Goal: Communication & Community: Answer question/provide support

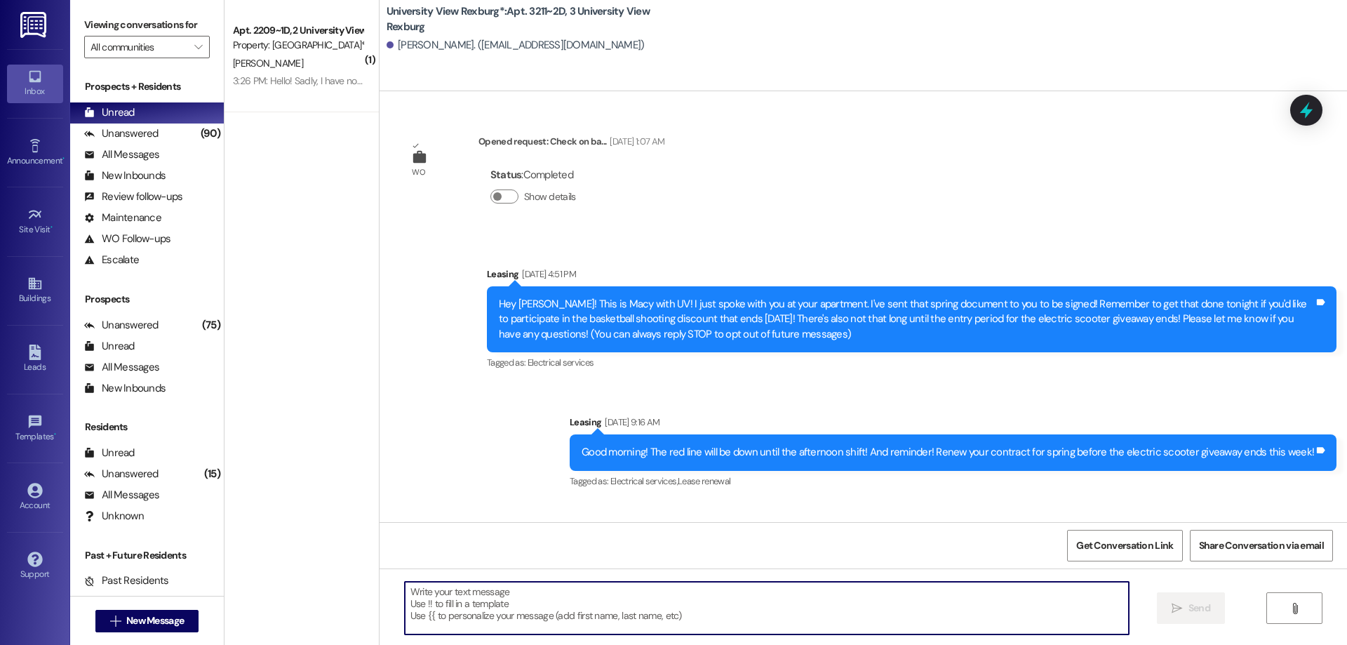
scroll to position [16084, 0]
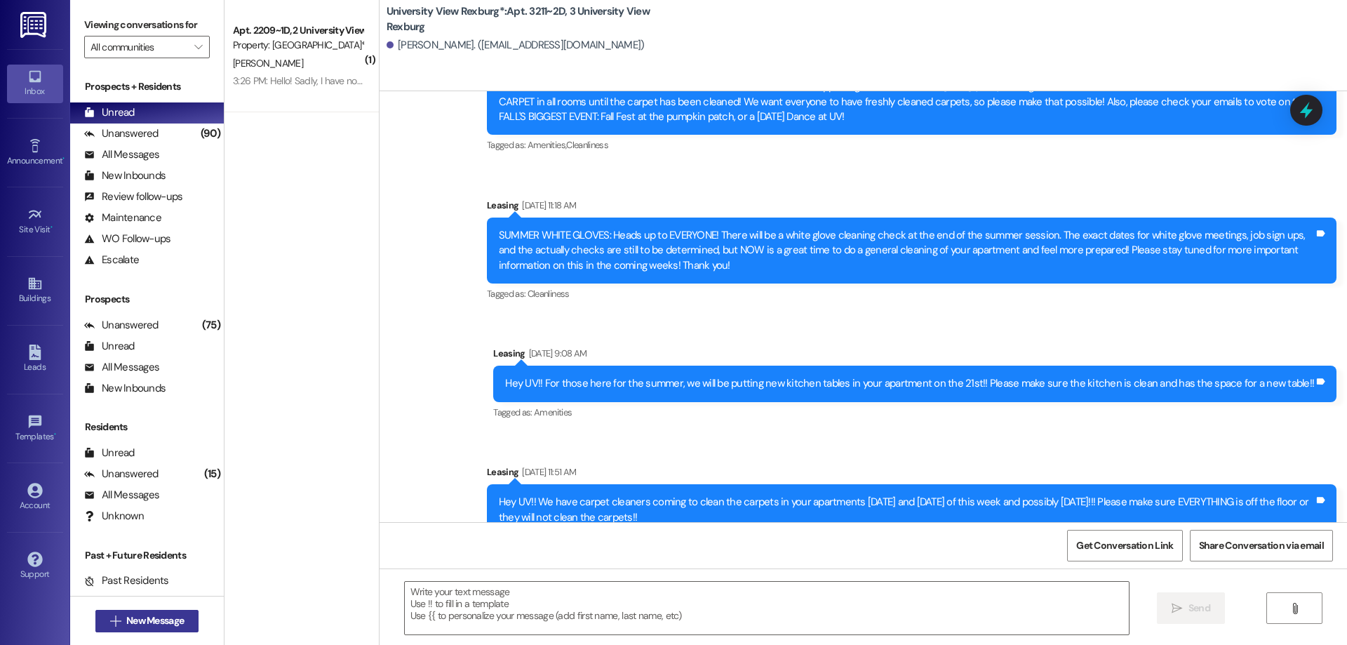
click at [166, 622] on span "New Message" at bounding box center [155, 620] width 58 height 15
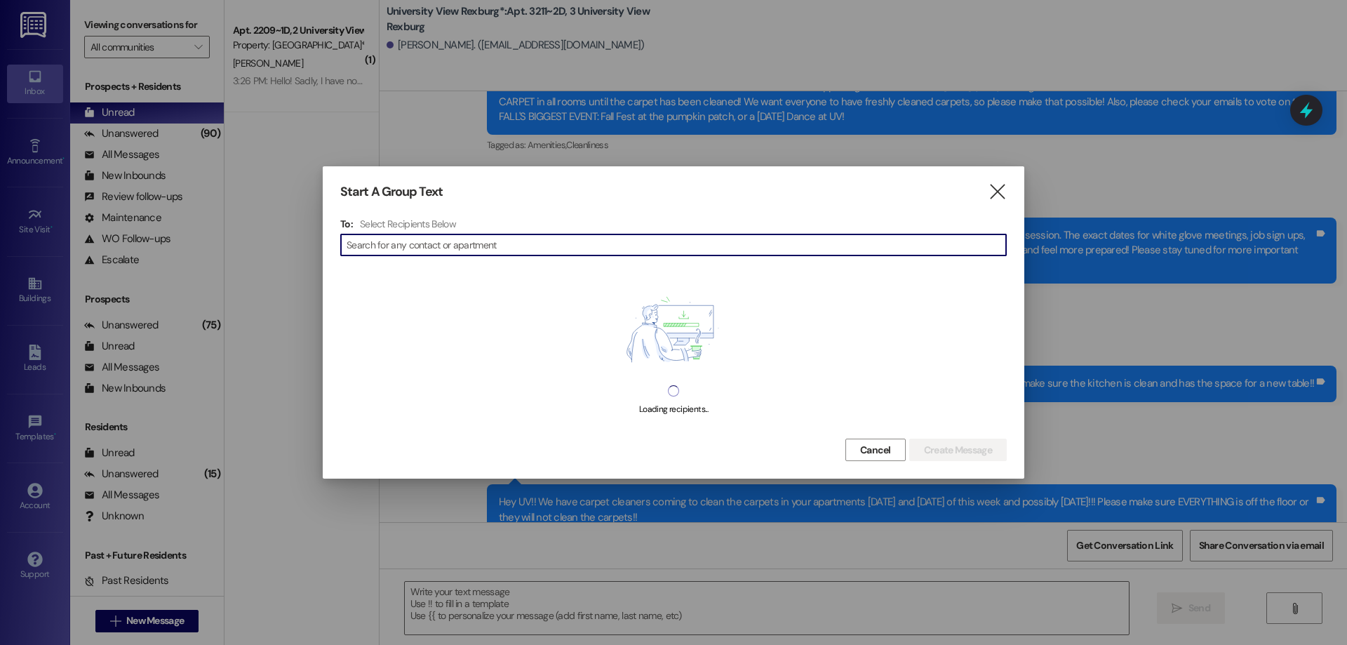
click at [370, 256] on div "" at bounding box center [673, 245] width 667 height 22
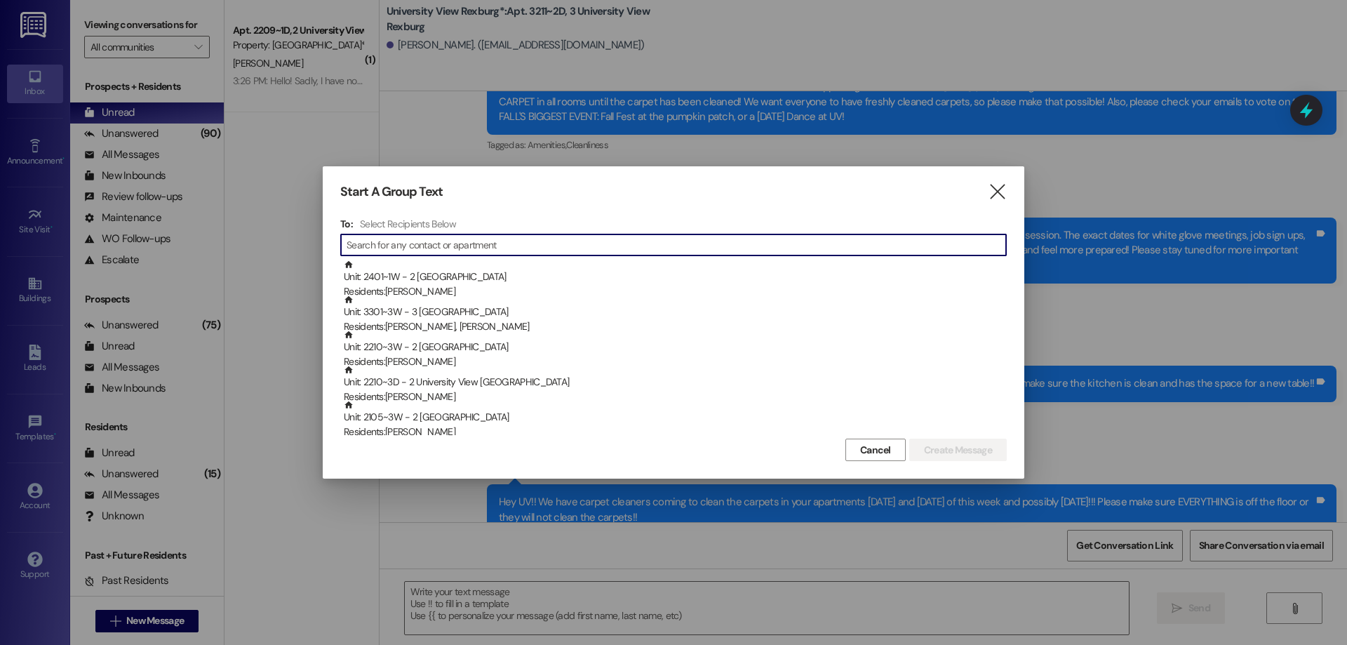
click at [374, 248] on input at bounding box center [677, 245] width 660 height 20
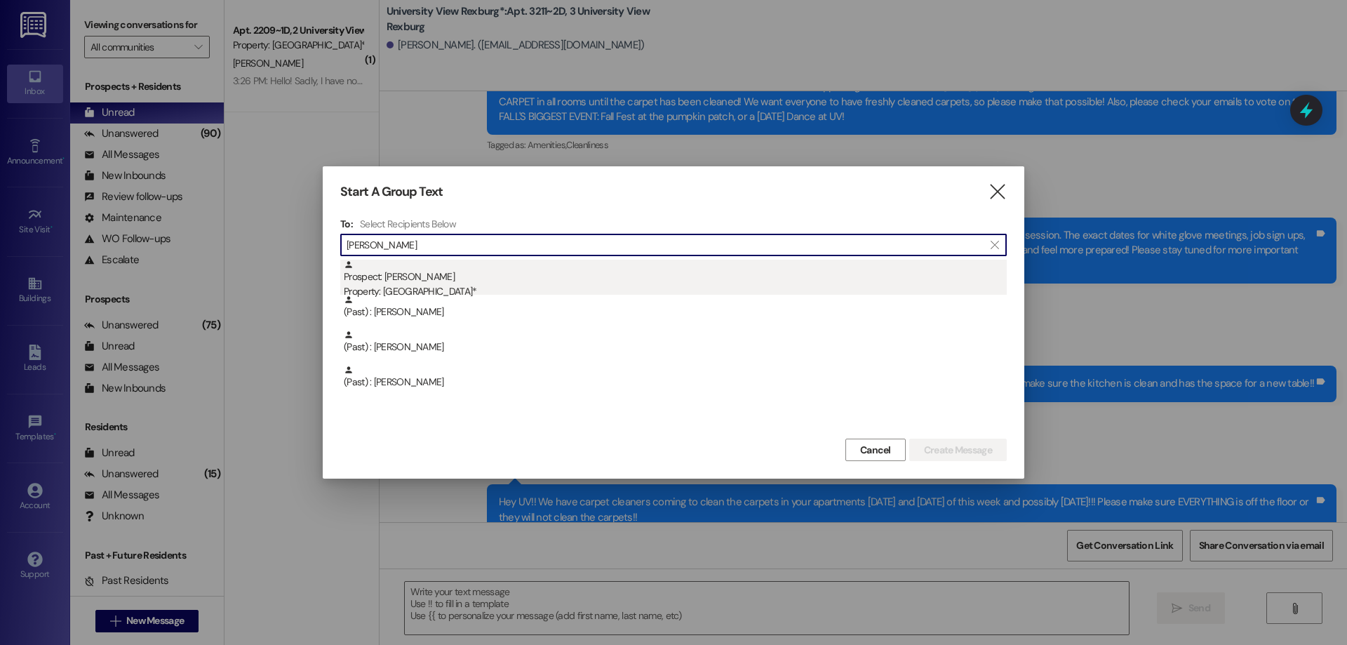
type input "[PERSON_NAME]"
click at [425, 280] on div "Prospect: [PERSON_NAME] Property: University View Rexburg*" at bounding box center [675, 280] width 663 height 40
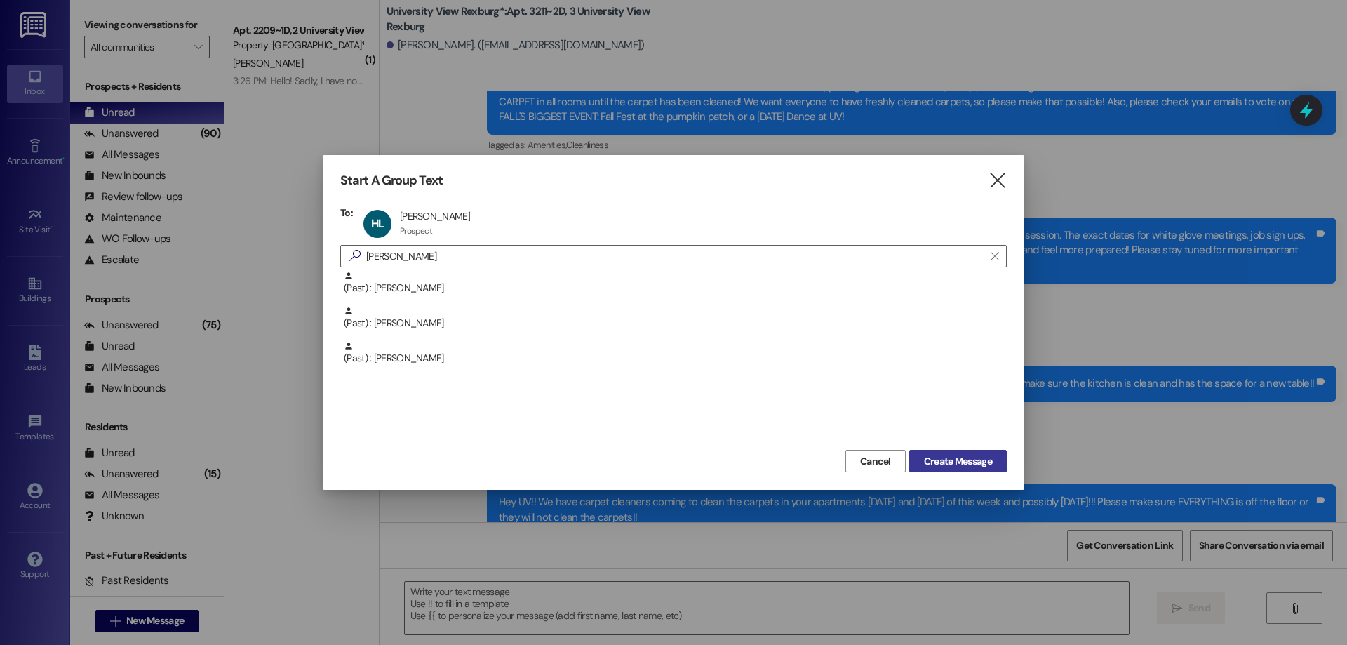
click at [980, 467] on span "Create Message" at bounding box center [958, 461] width 68 height 15
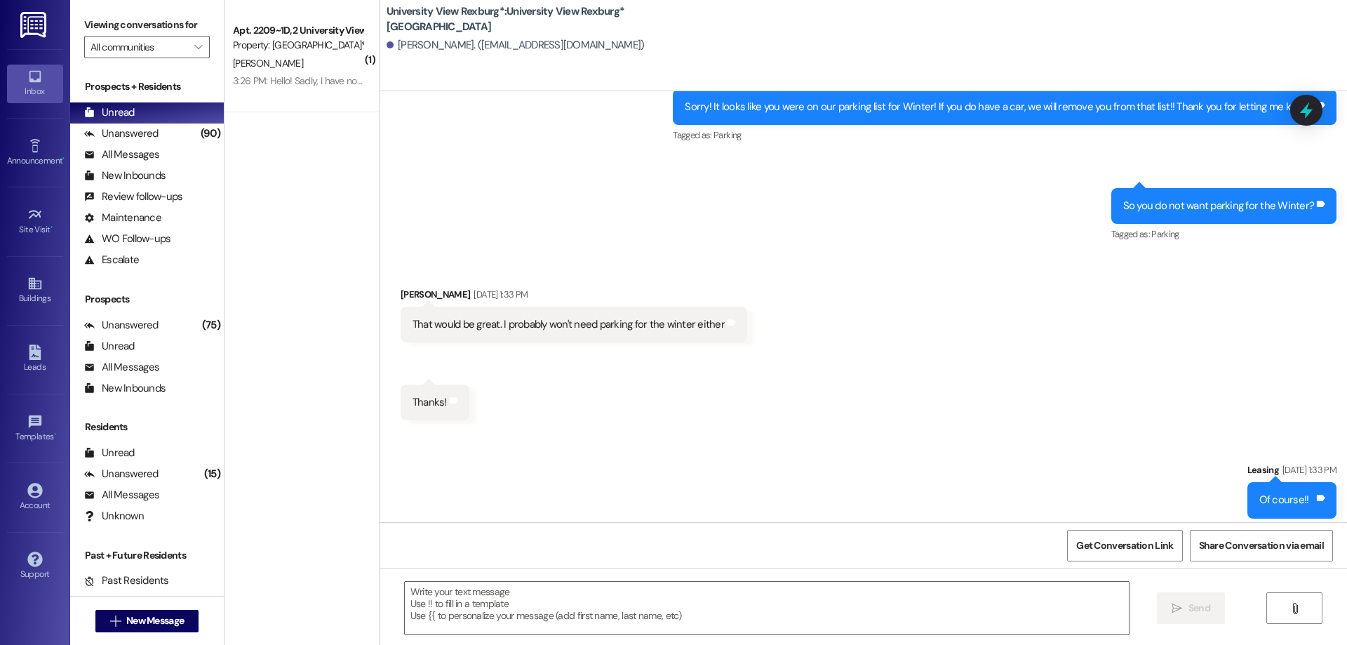
scroll to position [787, 0]
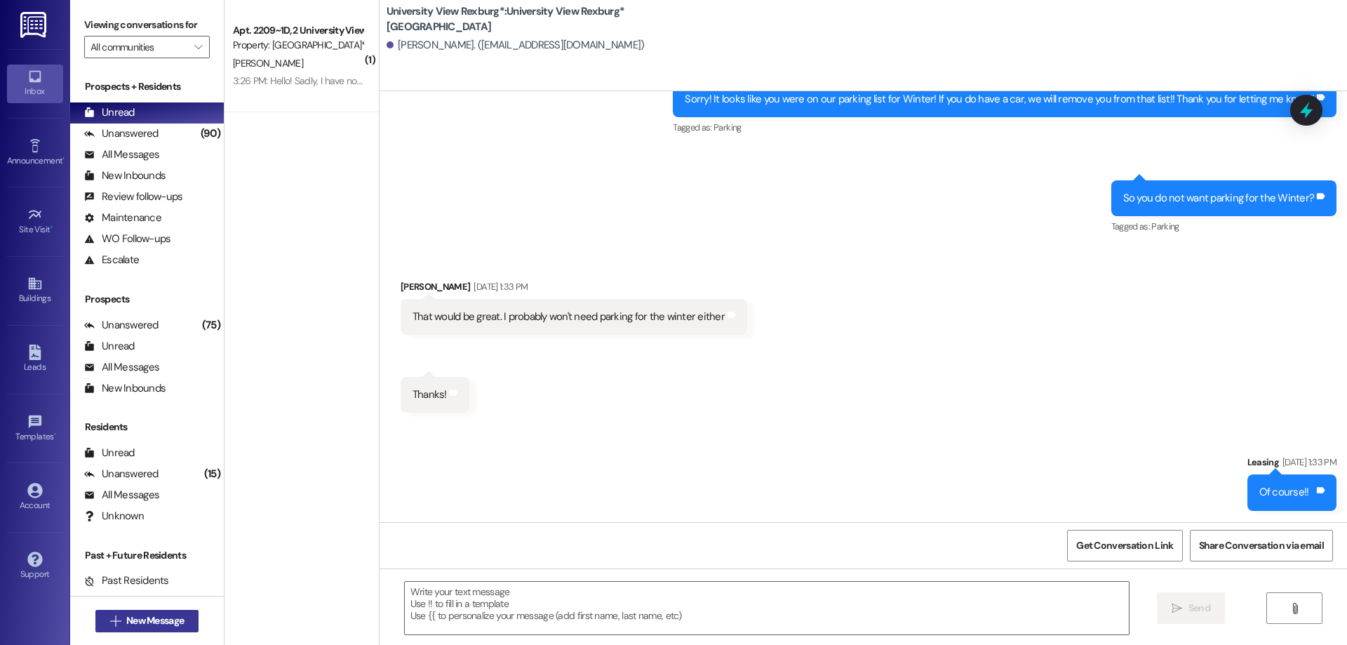
click at [156, 622] on span "New Message" at bounding box center [155, 620] width 58 height 15
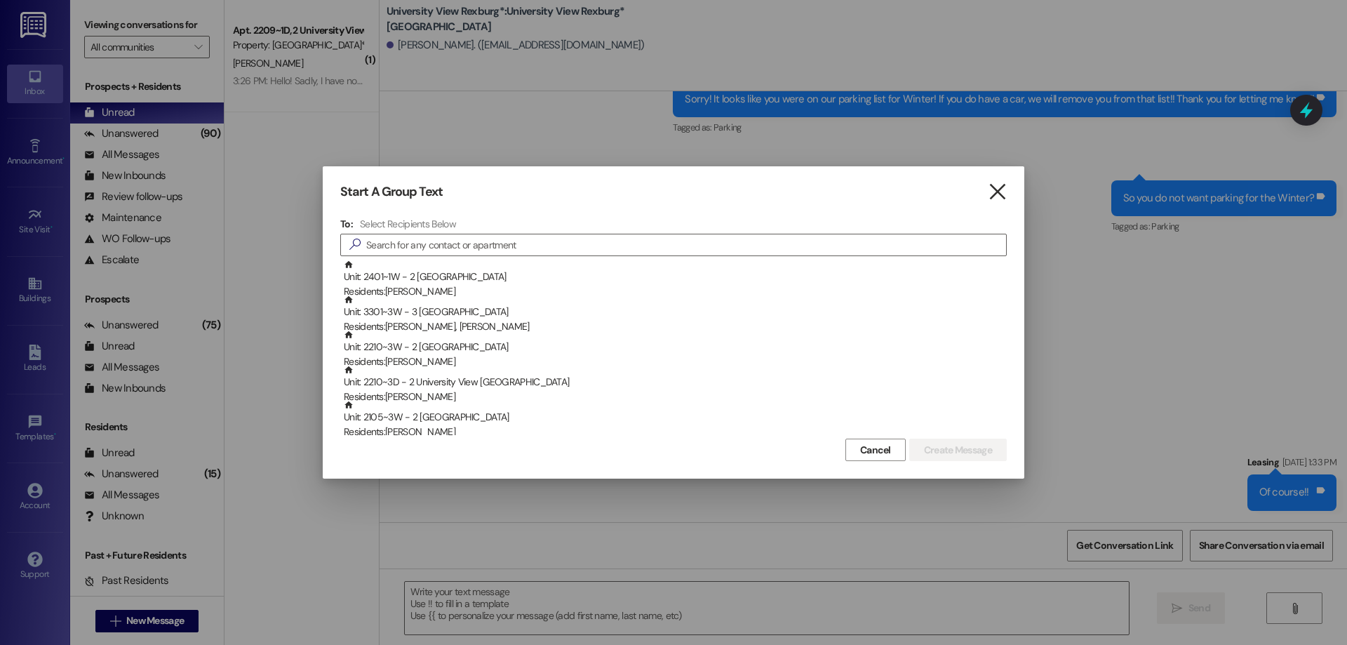
click at [1003, 192] on icon "" at bounding box center [997, 192] width 19 height 15
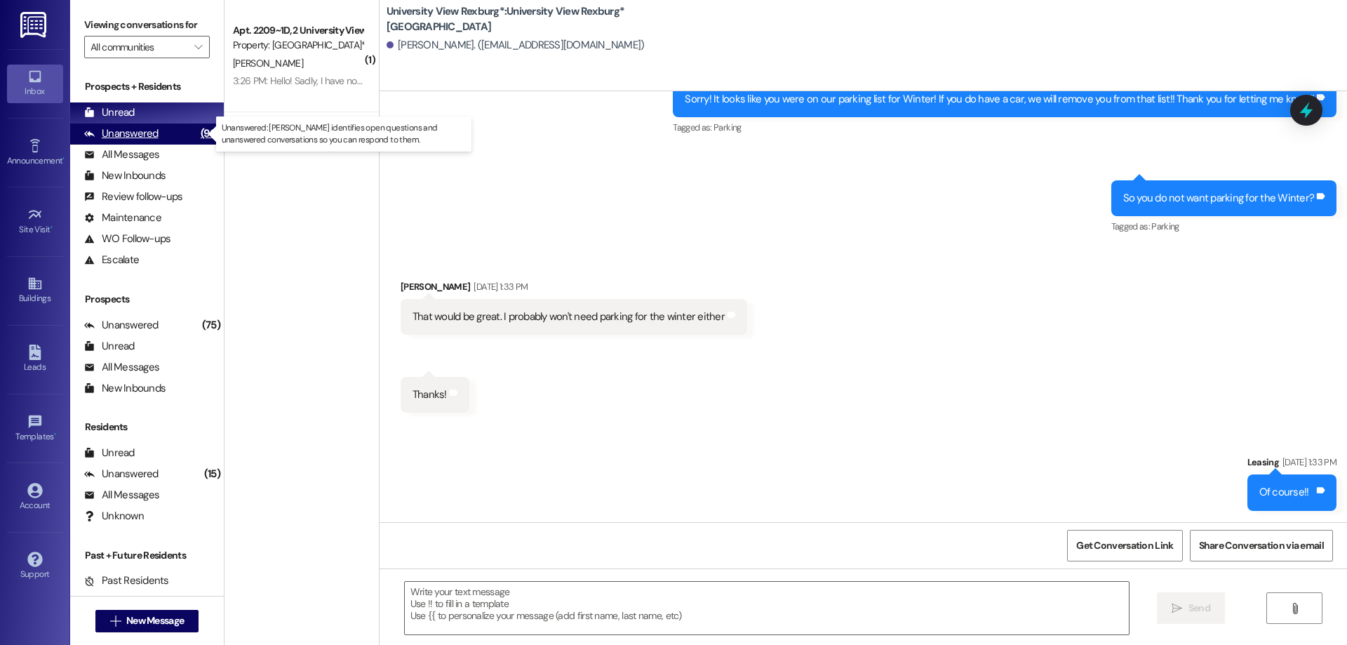
click at [144, 127] on div "Unanswered" at bounding box center [121, 133] width 74 height 15
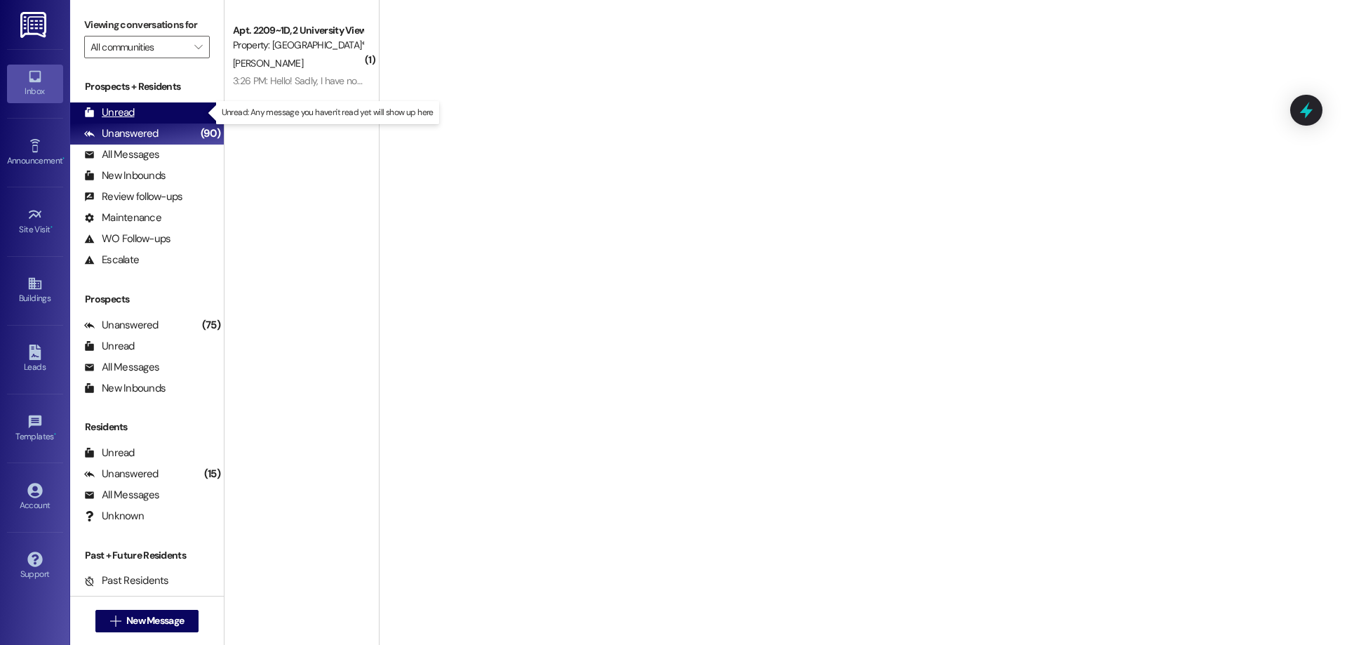
click at [140, 113] on div "Unread (0)" at bounding box center [147, 112] width 154 height 21
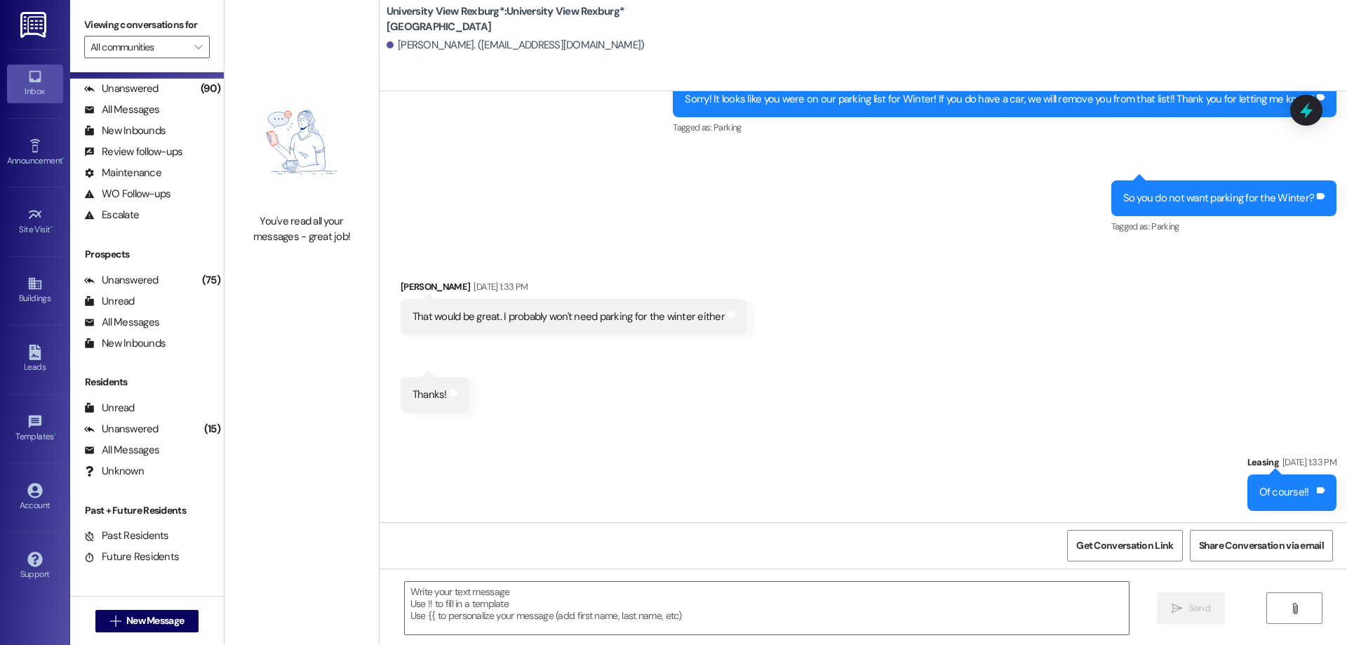
scroll to position [0, 0]
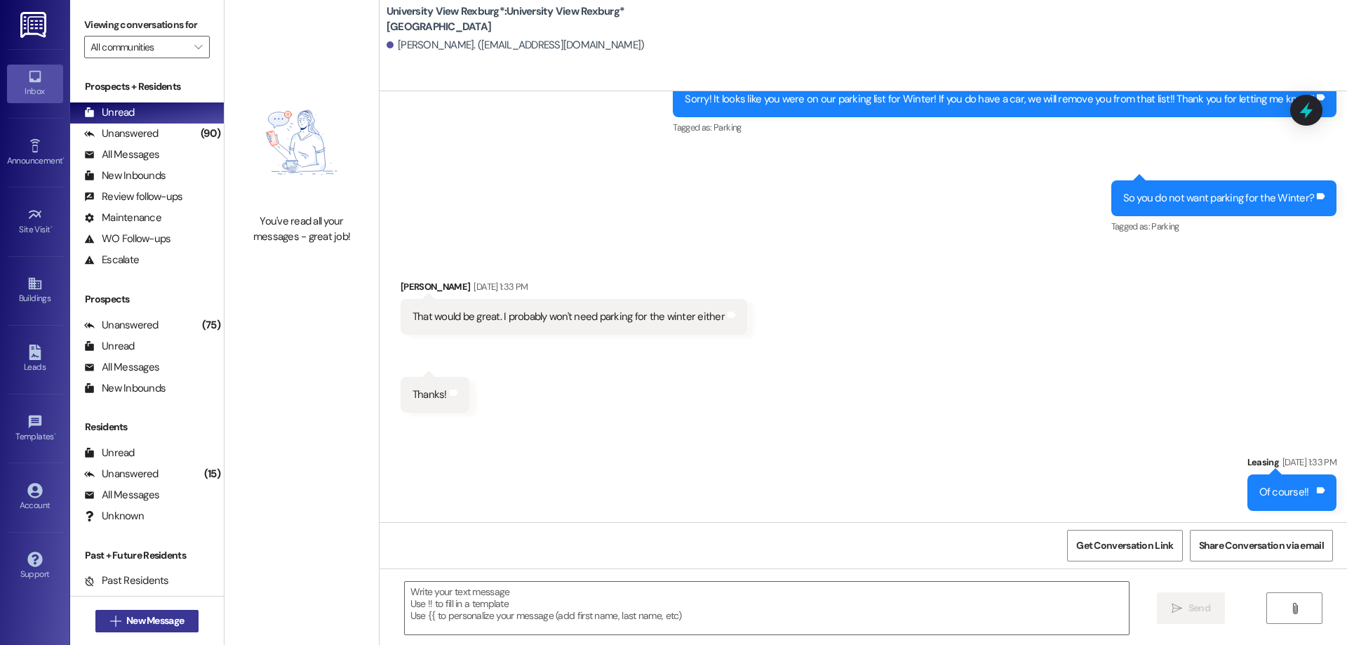
click at [168, 622] on span "New Message" at bounding box center [155, 620] width 58 height 15
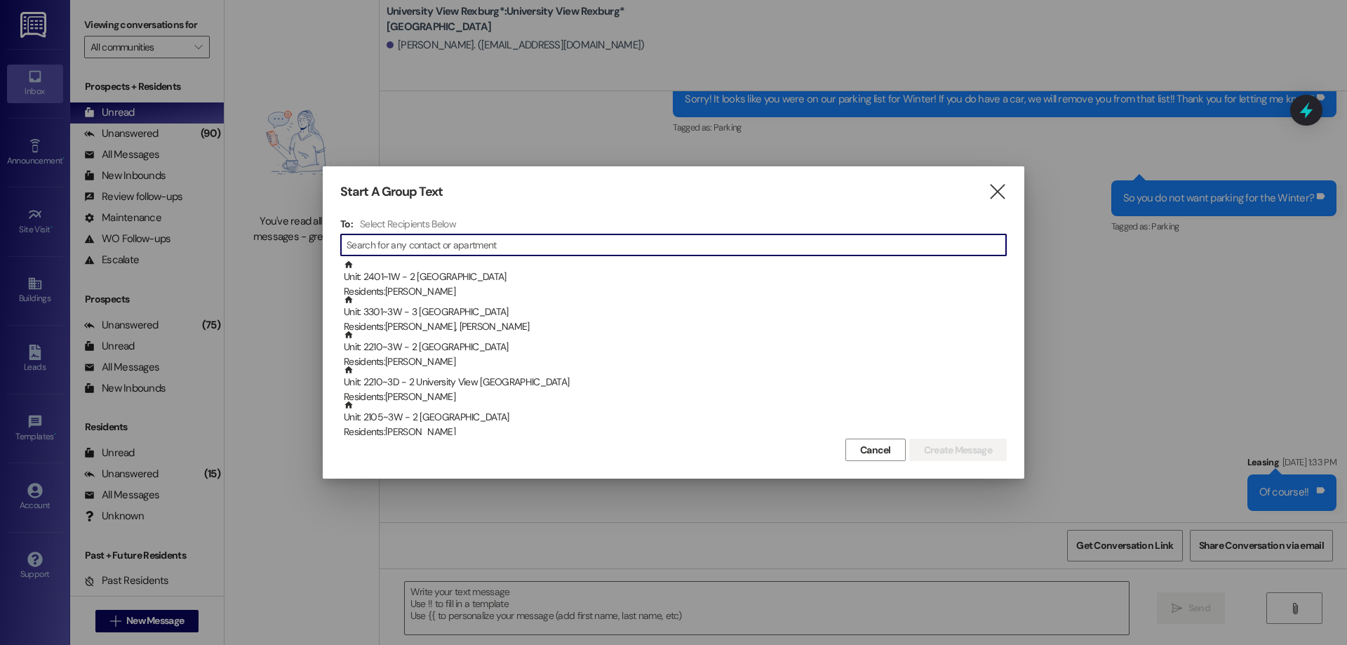
click at [414, 246] on input at bounding box center [677, 245] width 660 height 20
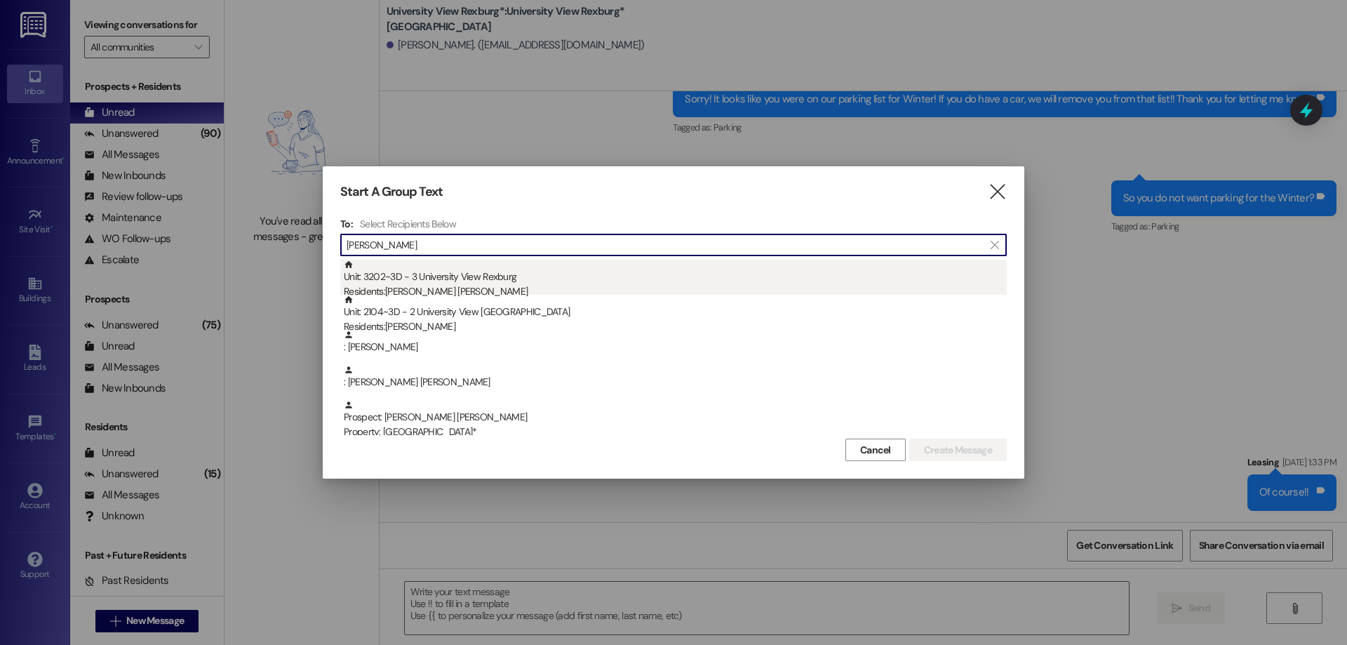
type input "[PERSON_NAME]"
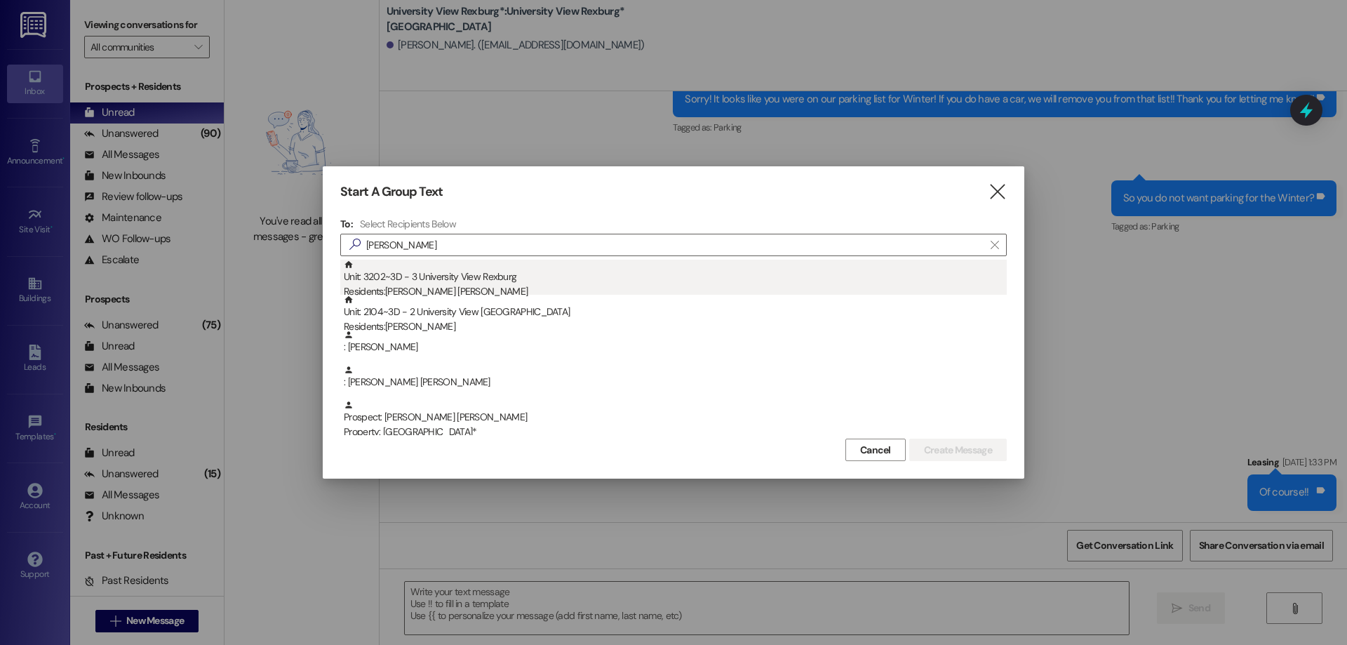
click at [423, 279] on div "Unit: 3202~3D - 3 University View Rexburg Residents: [PERSON_NAME] [PERSON_NAME]" at bounding box center [675, 280] width 663 height 40
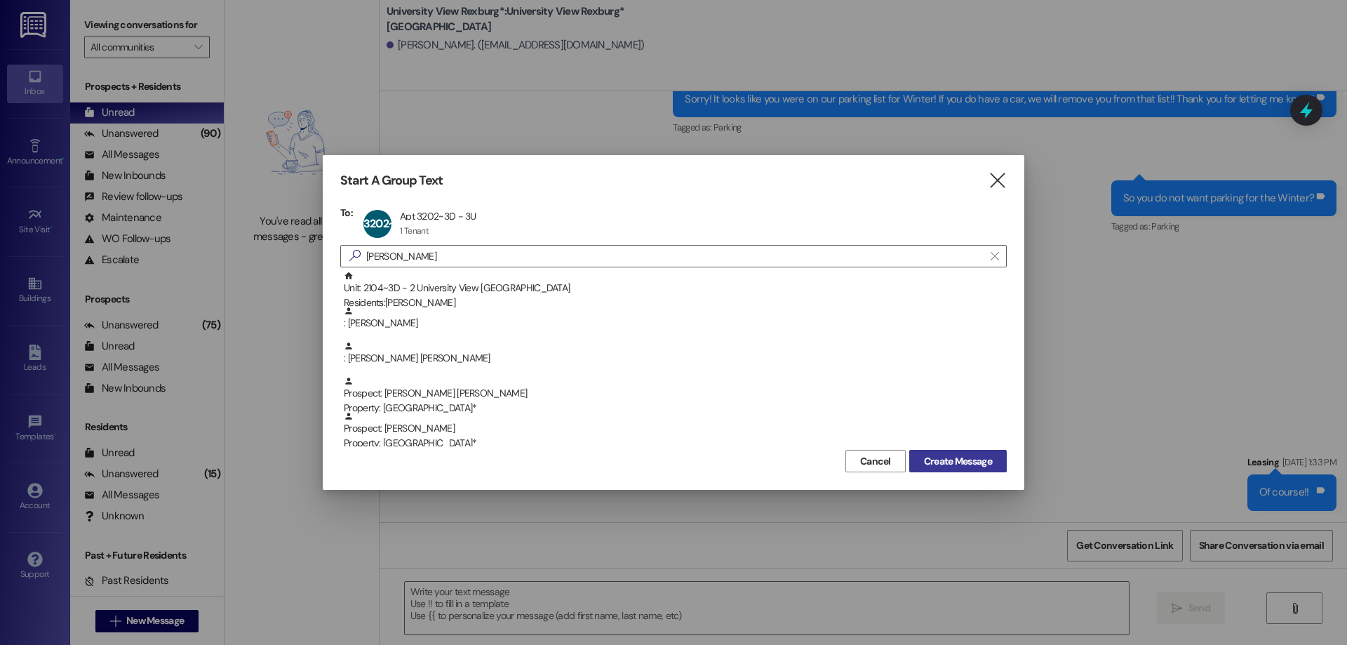
click at [970, 463] on span "Create Message" at bounding box center [958, 461] width 68 height 15
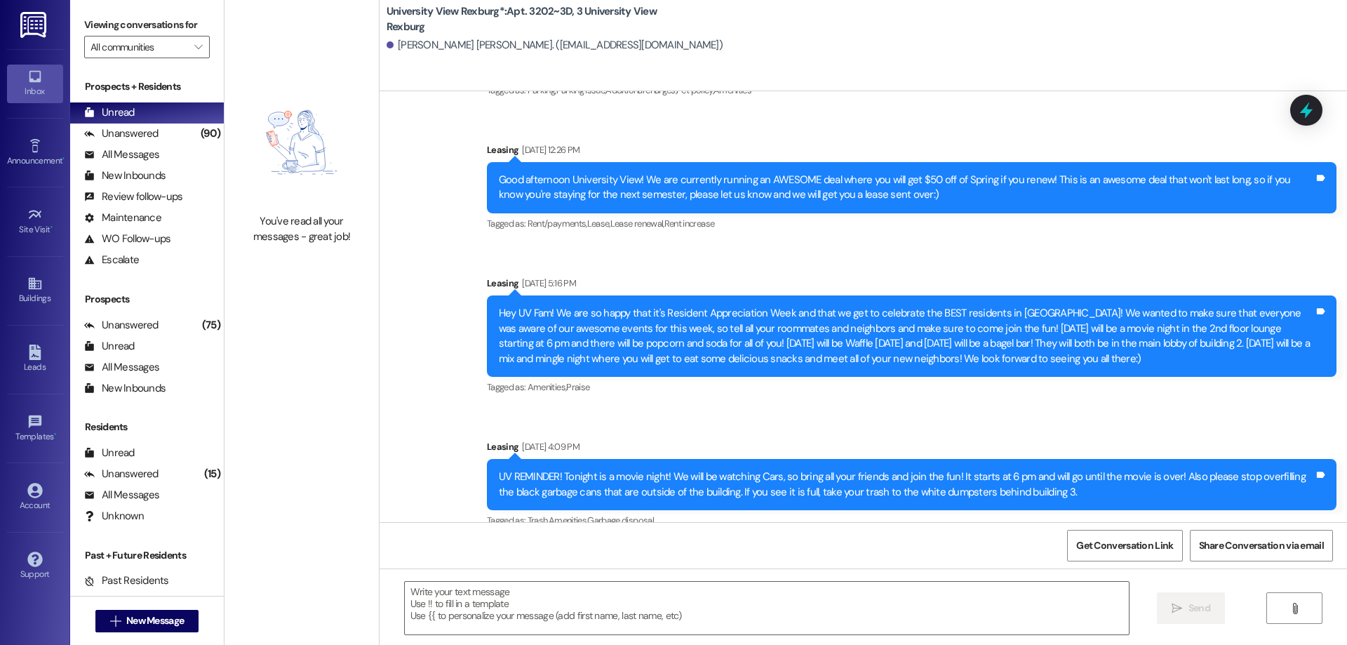
scroll to position [24696, 0]
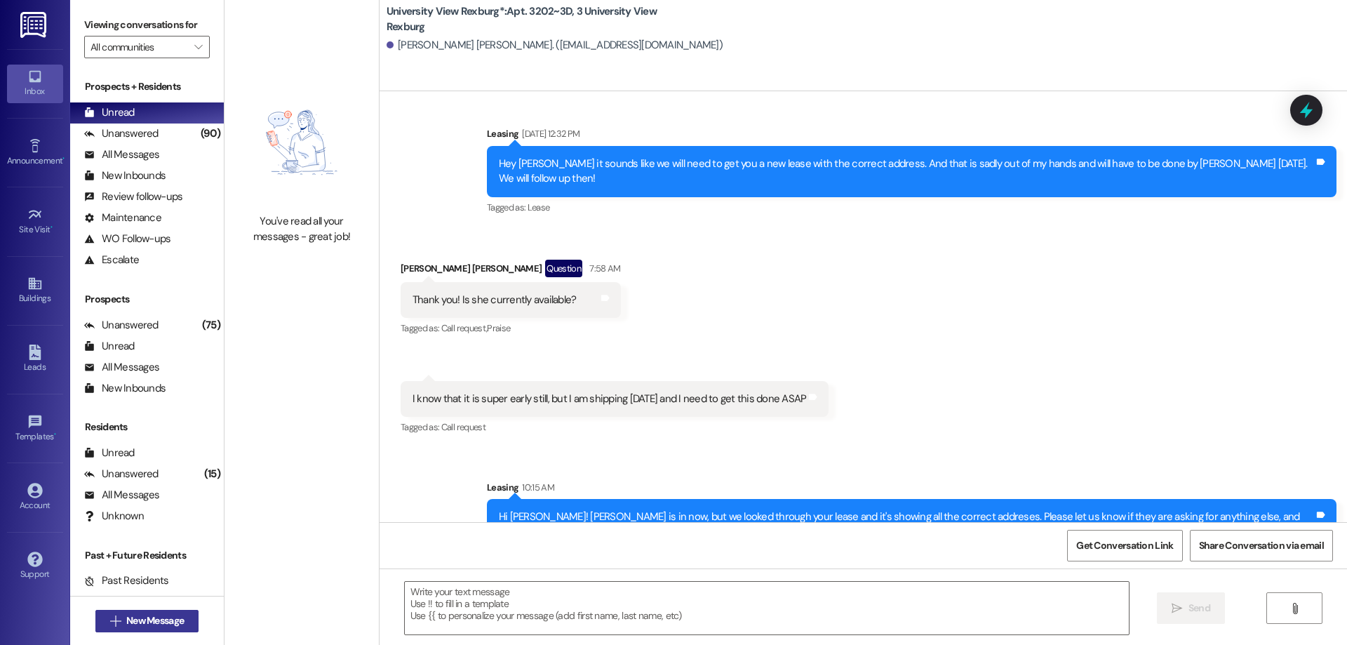
click at [157, 621] on span "New Message" at bounding box center [155, 620] width 58 height 15
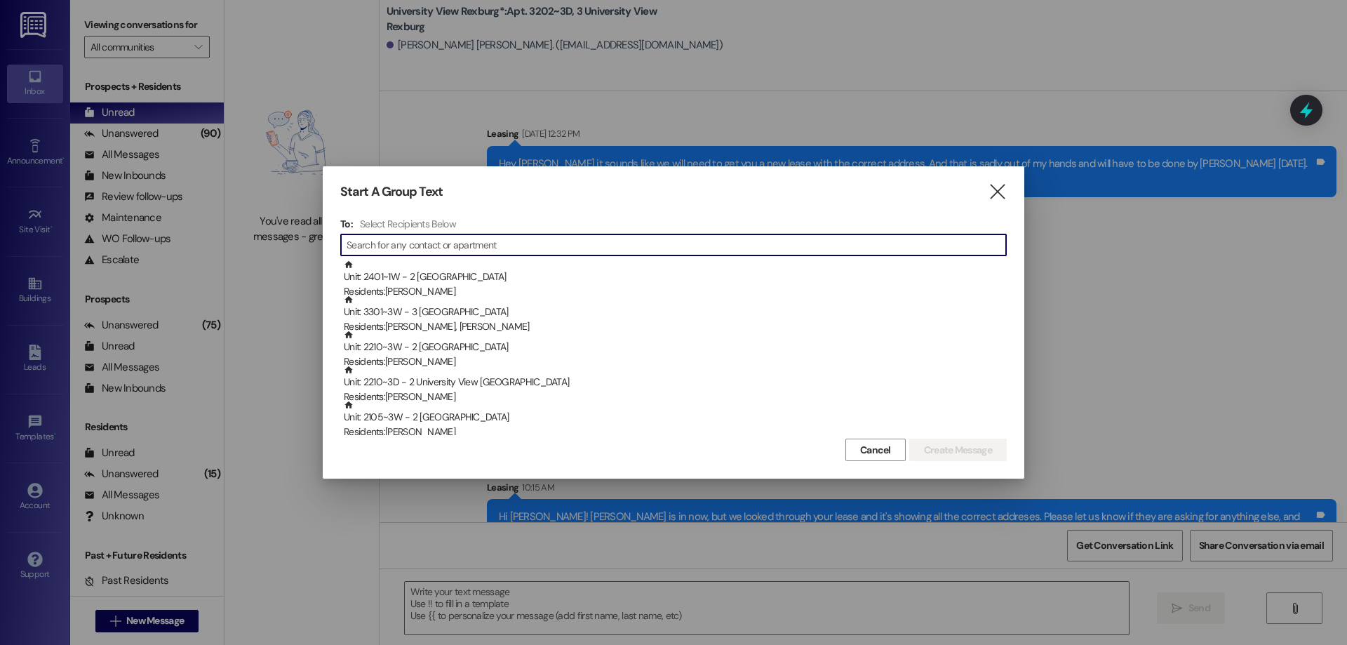
click at [406, 251] on input at bounding box center [677, 245] width 660 height 20
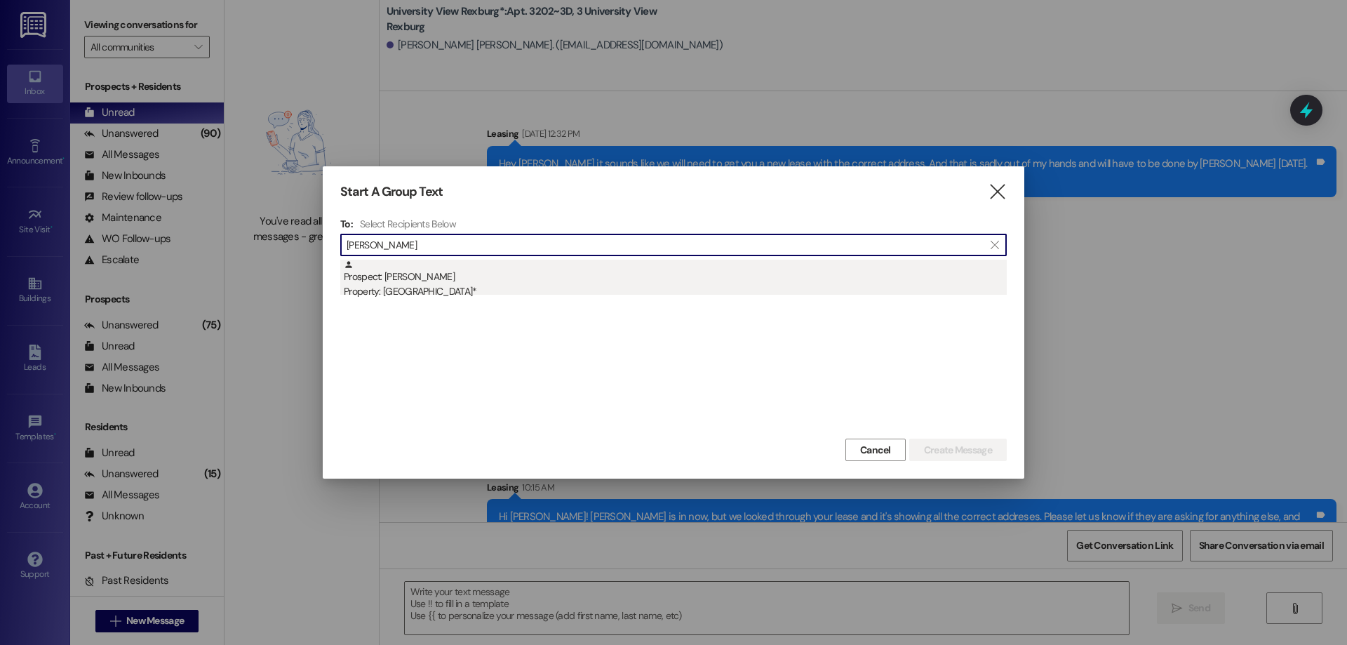
type input "[PERSON_NAME]"
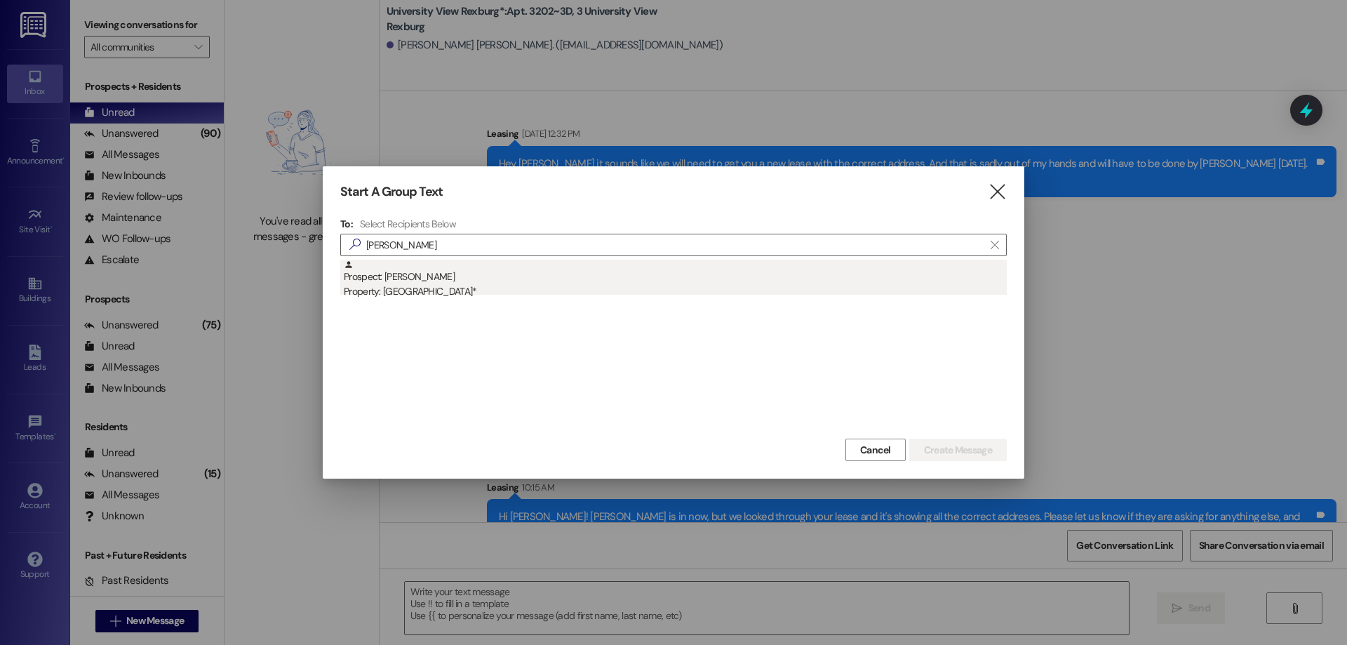
click at [413, 283] on div "Prospect: [PERSON_NAME] Property: University View Rexburg*" at bounding box center [675, 280] width 663 height 40
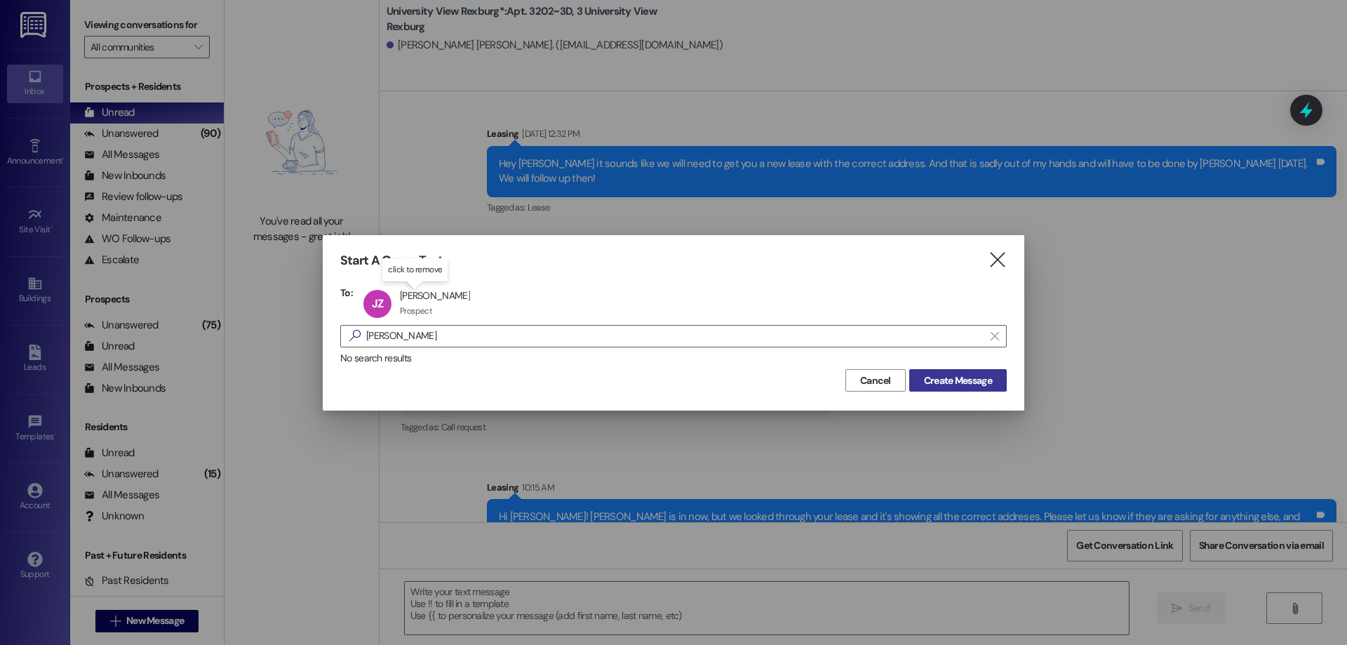
click at [939, 385] on span "Create Message" at bounding box center [958, 380] width 68 height 15
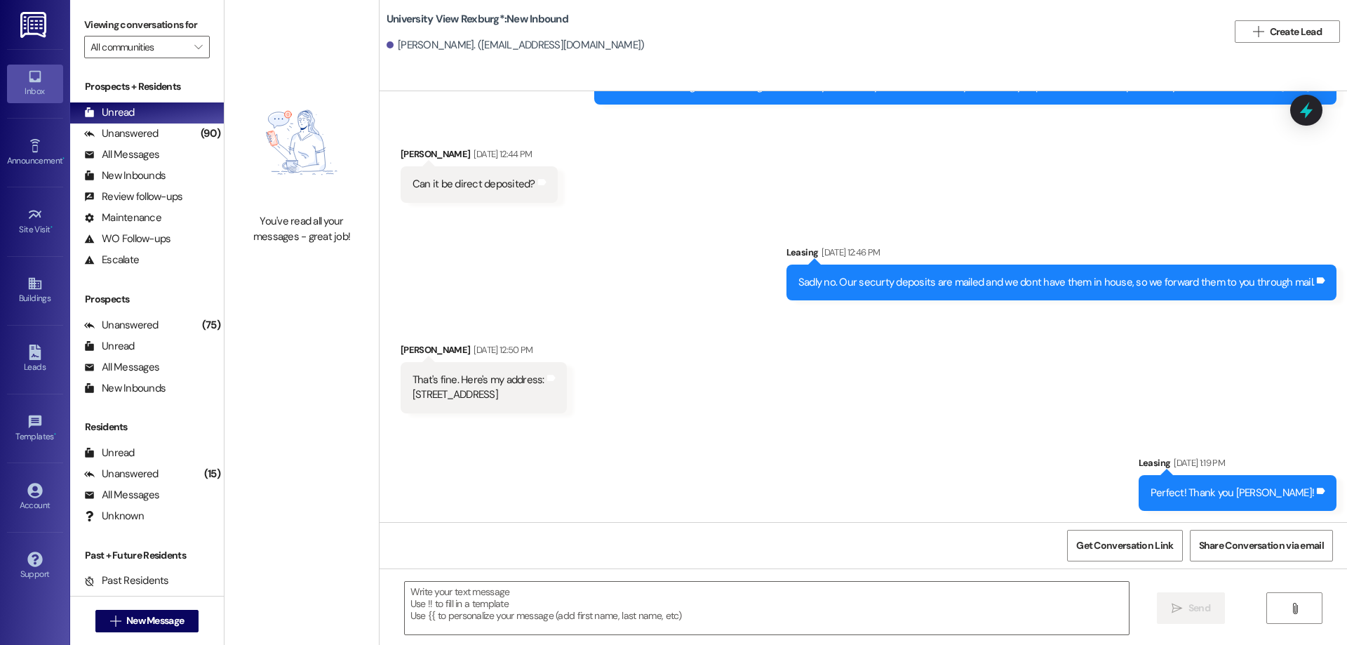
scroll to position [1184, 0]
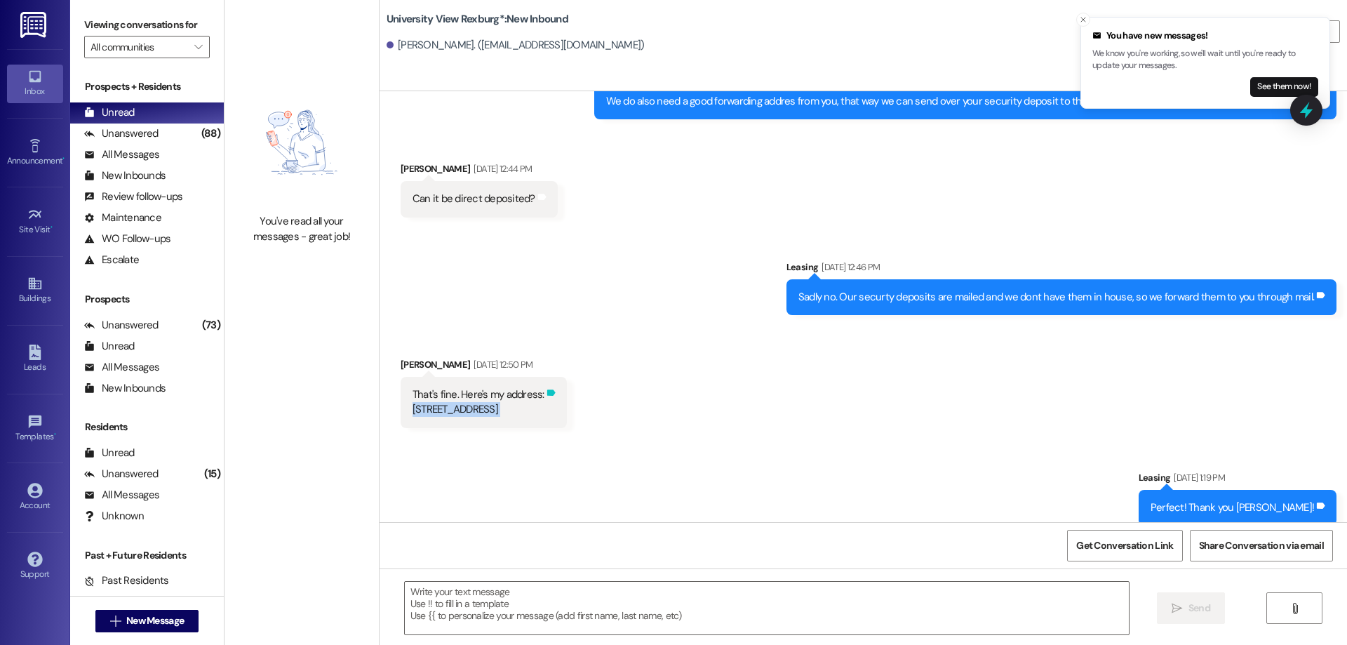
drag, startPoint x: 401, startPoint y: 395, endPoint x: 613, endPoint y: 401, distance: 211.3
click at [567, 401] on div "That's fine. Here's my address: [STREET_ADDRESS] Tags and notes" at bounding box center [484, 402] width 166 height 51
copy div "[STREET_ADDRESS] Tags and notes Sent via SMS"
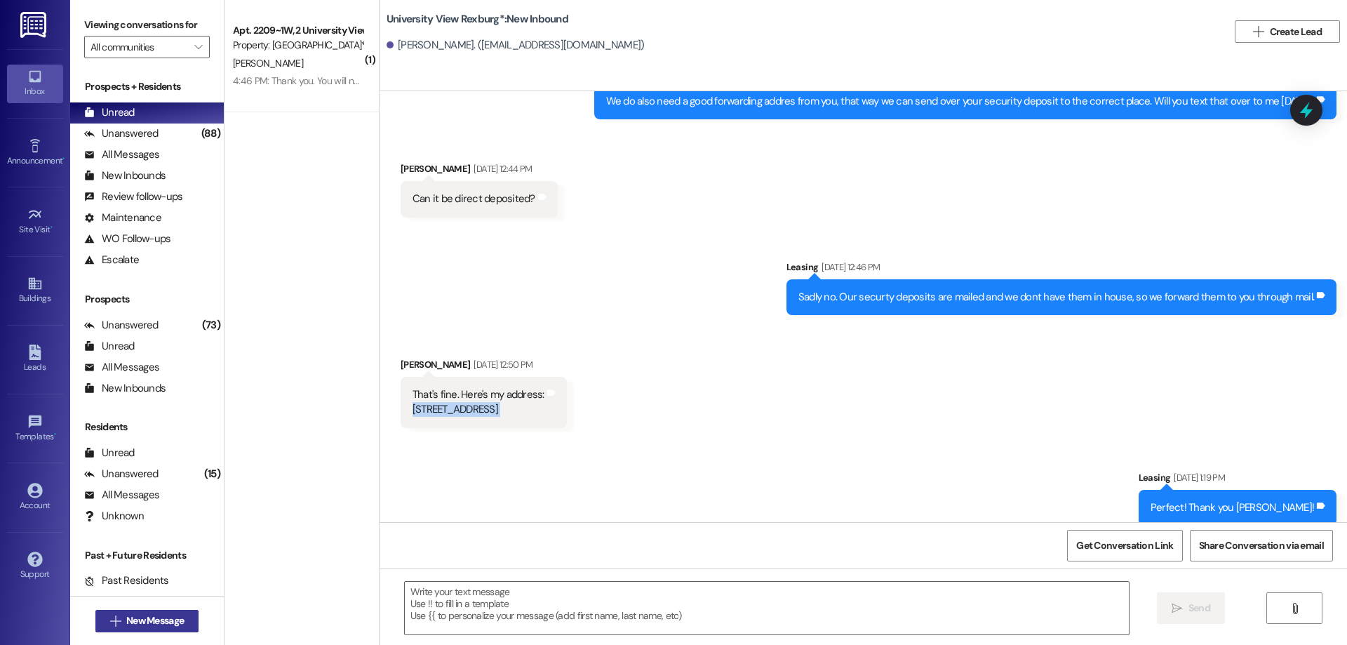
click at [131, 620] on span "New Message" at bounding box center [155, 620] width 58 height 15
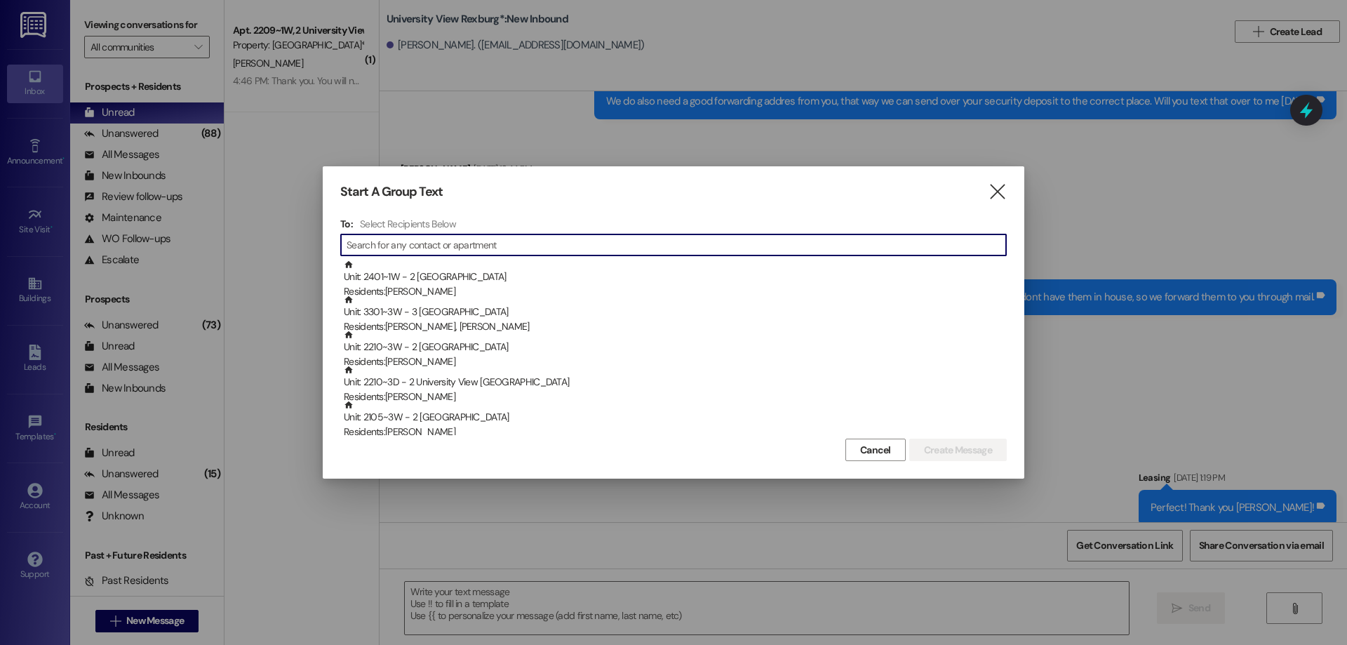
click at [406, 248] on input at bounding box center [677, 245] width 660 height 20
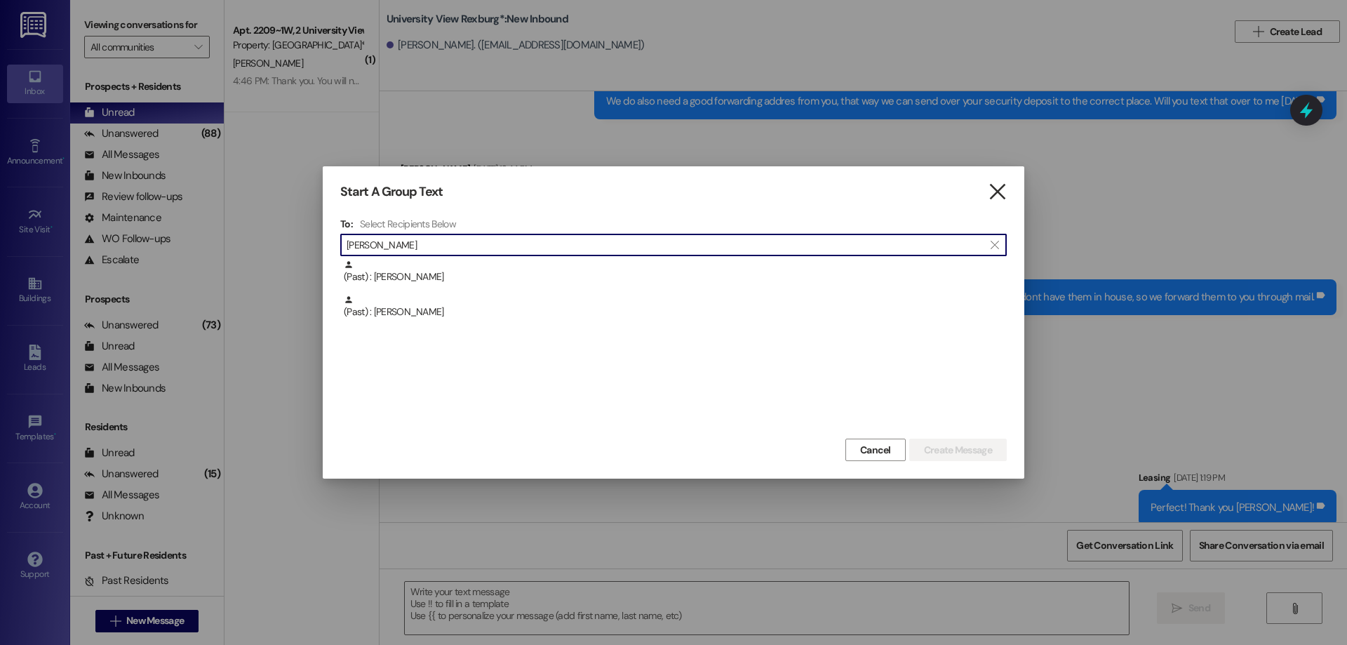
type input "[PERSON_NAME]"
click at [999, 187] on icon "" at bounding box center [997, 192] width 19 height 15
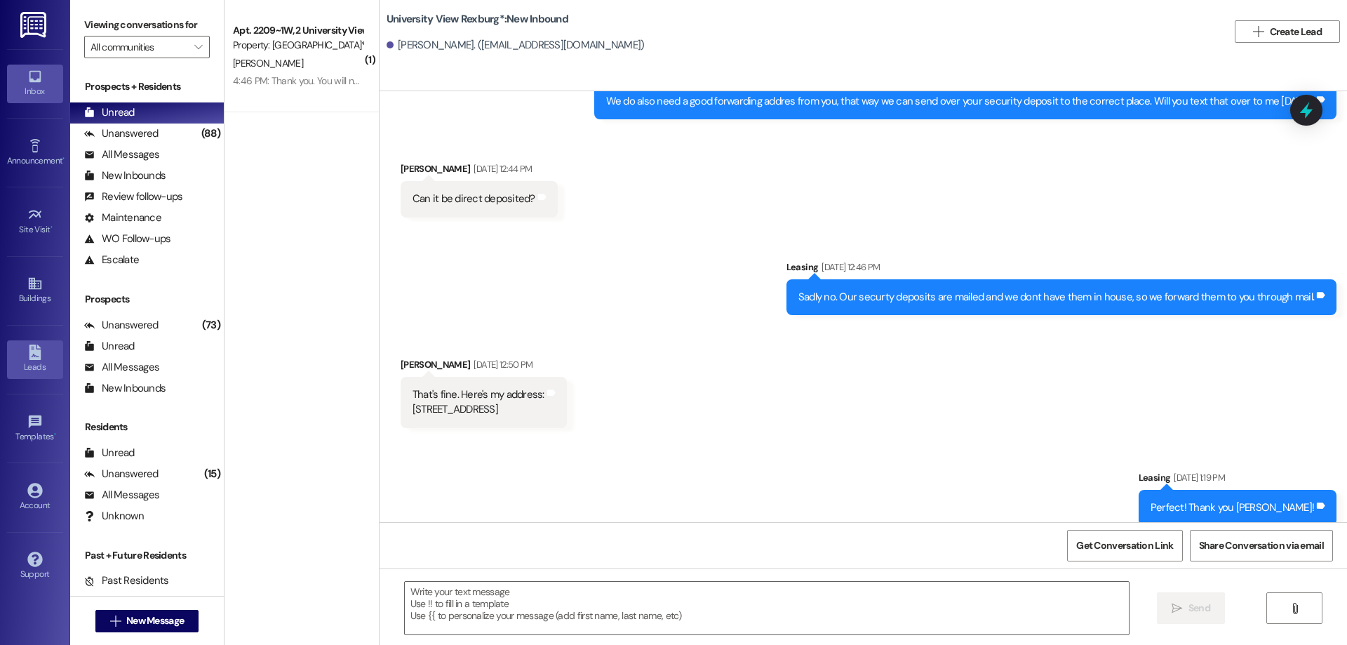
click at [47, 357] on link "Leads" at bounding box center [35, 359] width 56 height 38
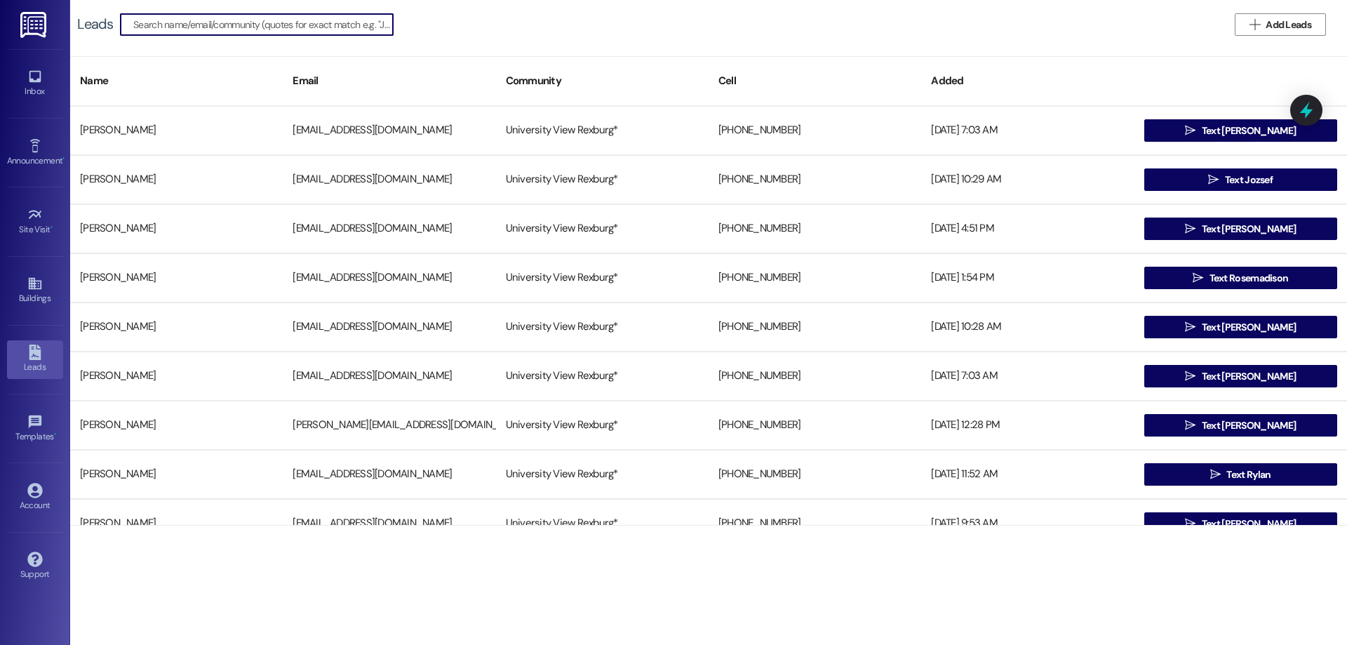
click at [352, 32] on input at bounding box center [263, 25] width 260 height 20
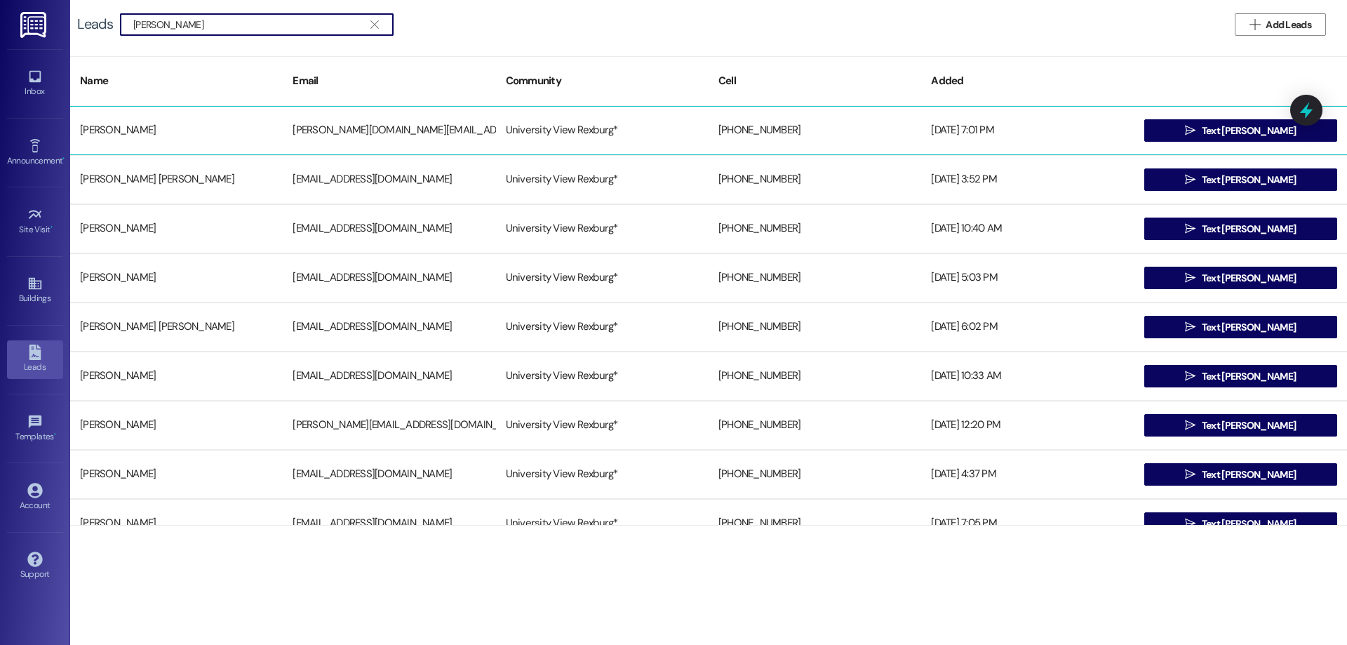
type input "[PERSON_NAME]"
click at [207, 126] on div "[PERSON_NAME]" at bounding box center [176, 130] width 213 height 28
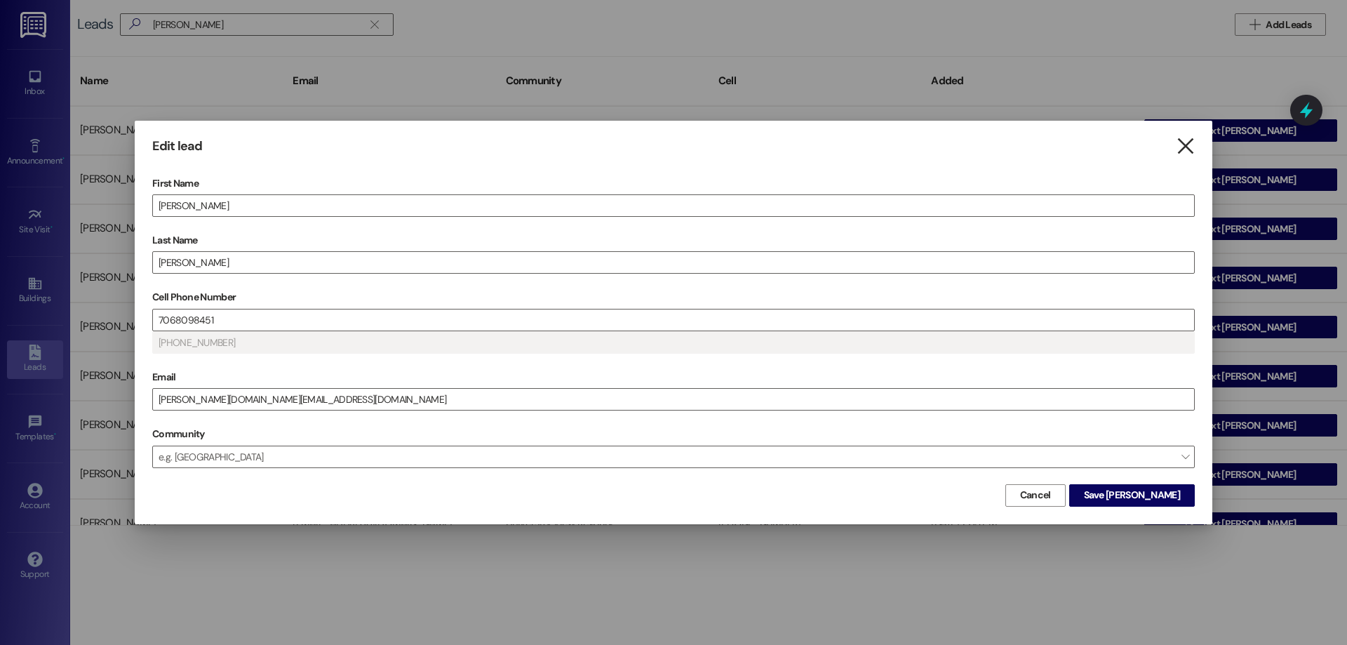
click at [1188, 149] on icon "" at bounding box center [1185, 146] width 19 height 15
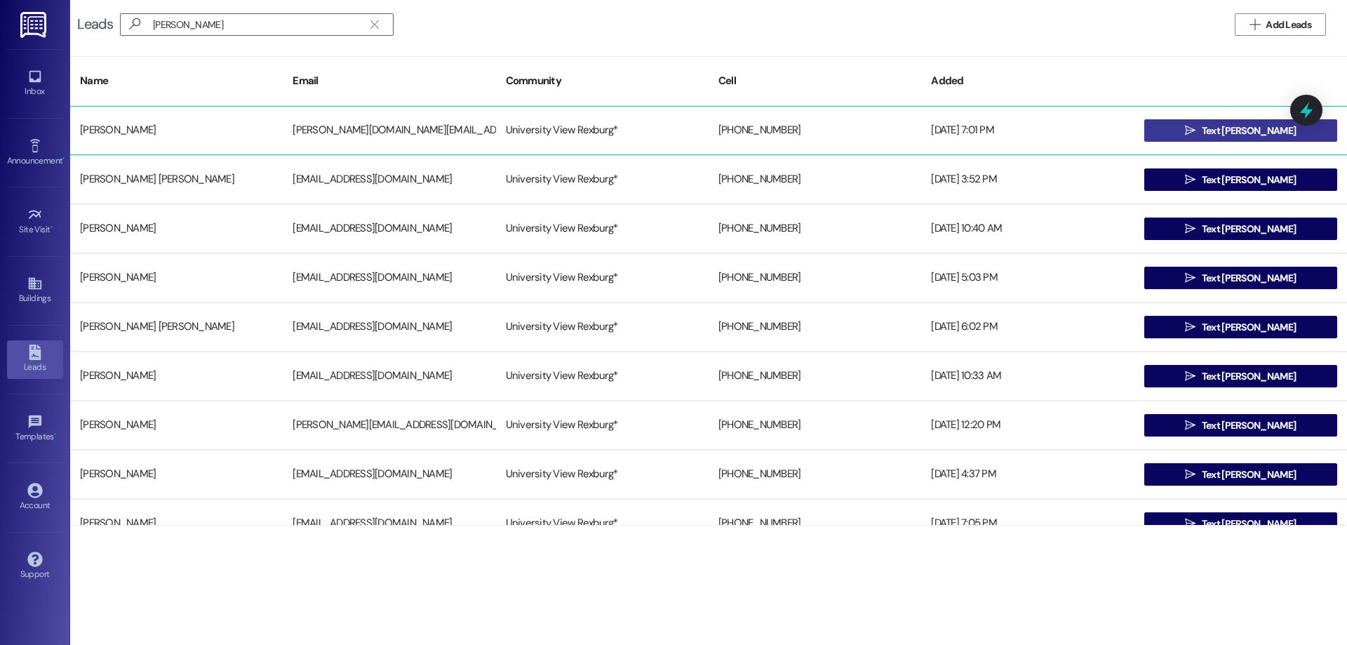
click at [1196, 128] on icon "" at bounding box center [1190, 130] width 11 height 11
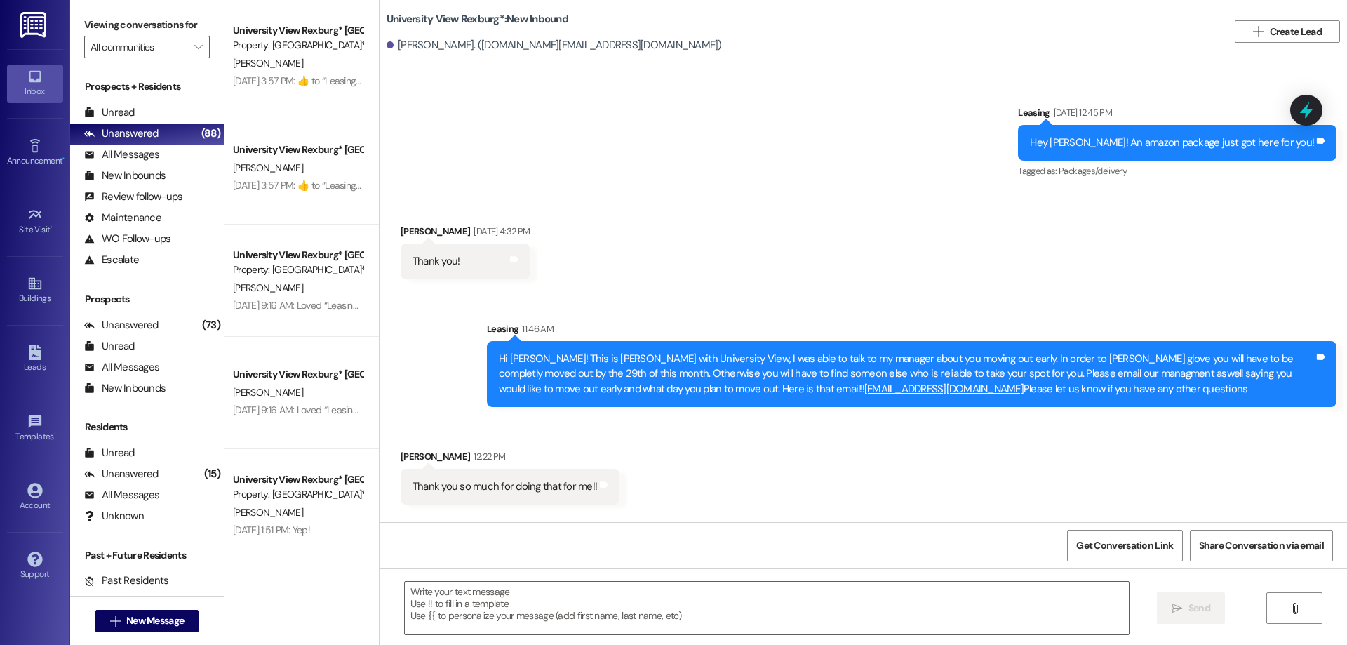
scroll to position [82770, 0]
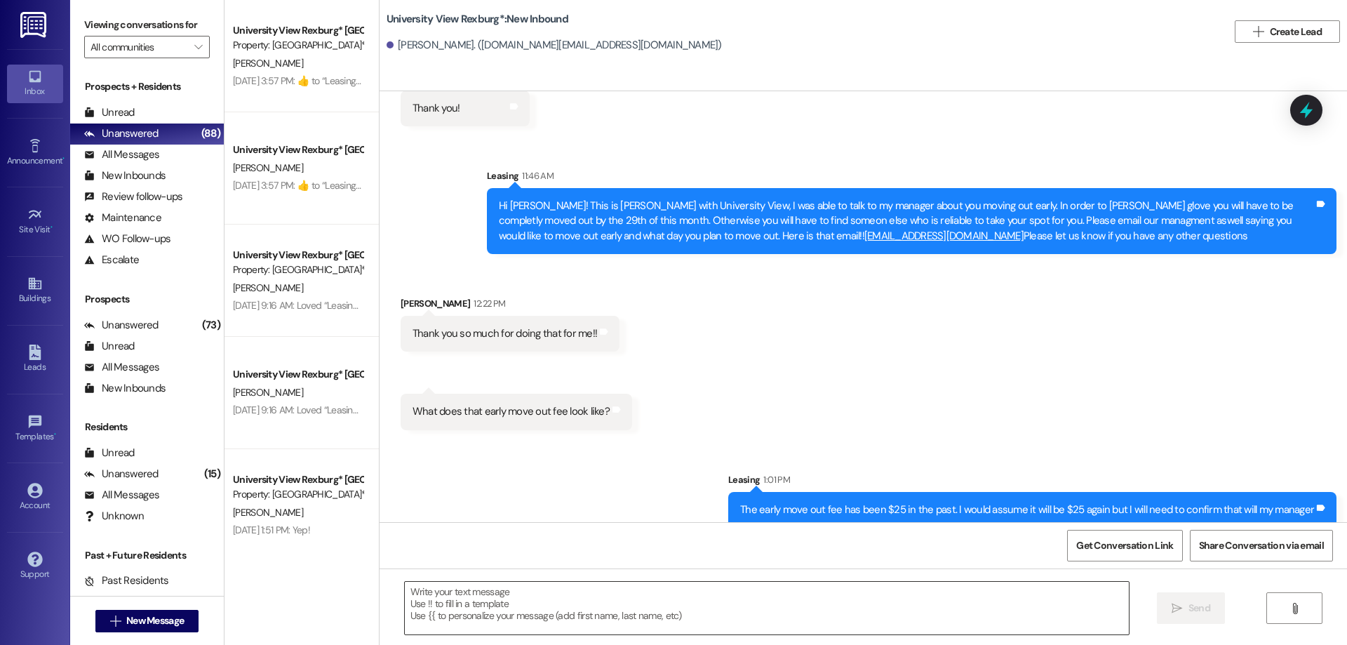
click at [634, 593] on textarea at bounding box center [767, 608] width 724 height 53
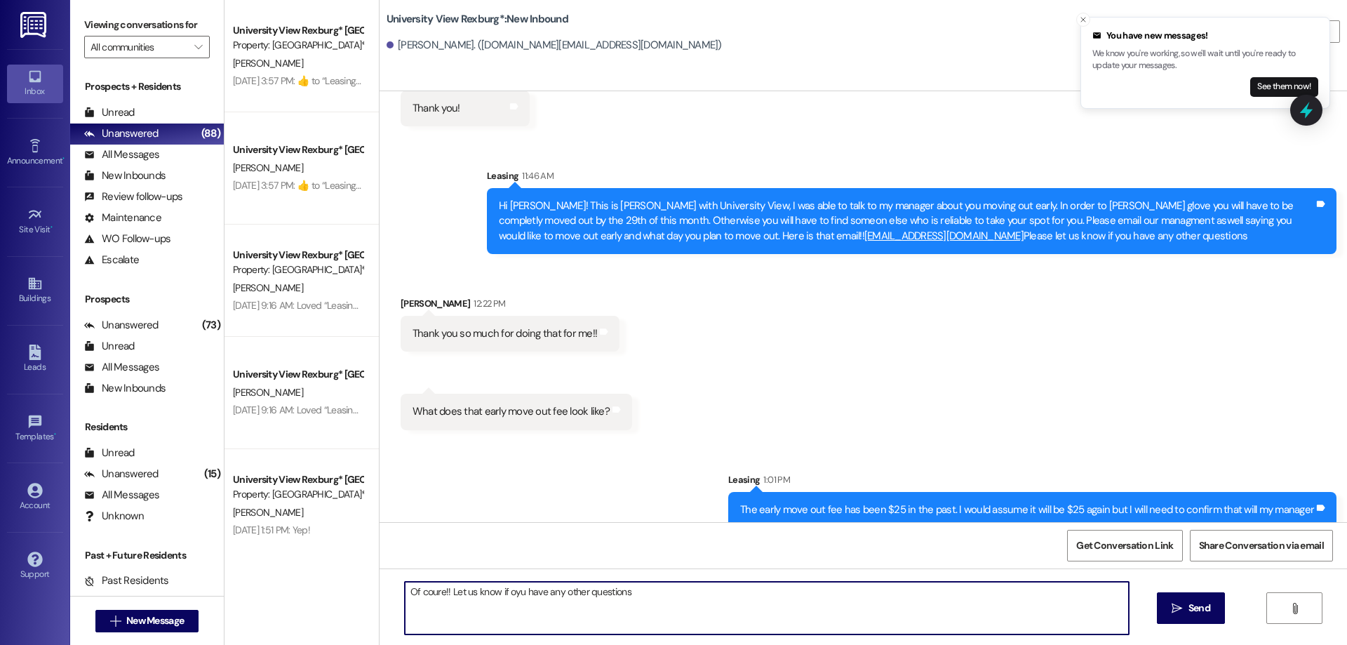
click at [509, 589] on textarea "Of coure!! Let us know if oyu have any other questions" at bounding box center [767, 608] width 724 height 53
click at [624, 597] on textarea "Of coure!! Let us know if you have any other questions" at bounding box center [767, 608] width 724 height 53
click at [431, 593] on textarea "Of coure!! Let us know if you have any other questions :))" at bounding box center [767, 608] width 724 height 53
type textarea "Of course!! Let us know if you have any other questions :))"
click at [1195, 604] on span "Send" at bounding box center [1200, 608] width 22 height 15
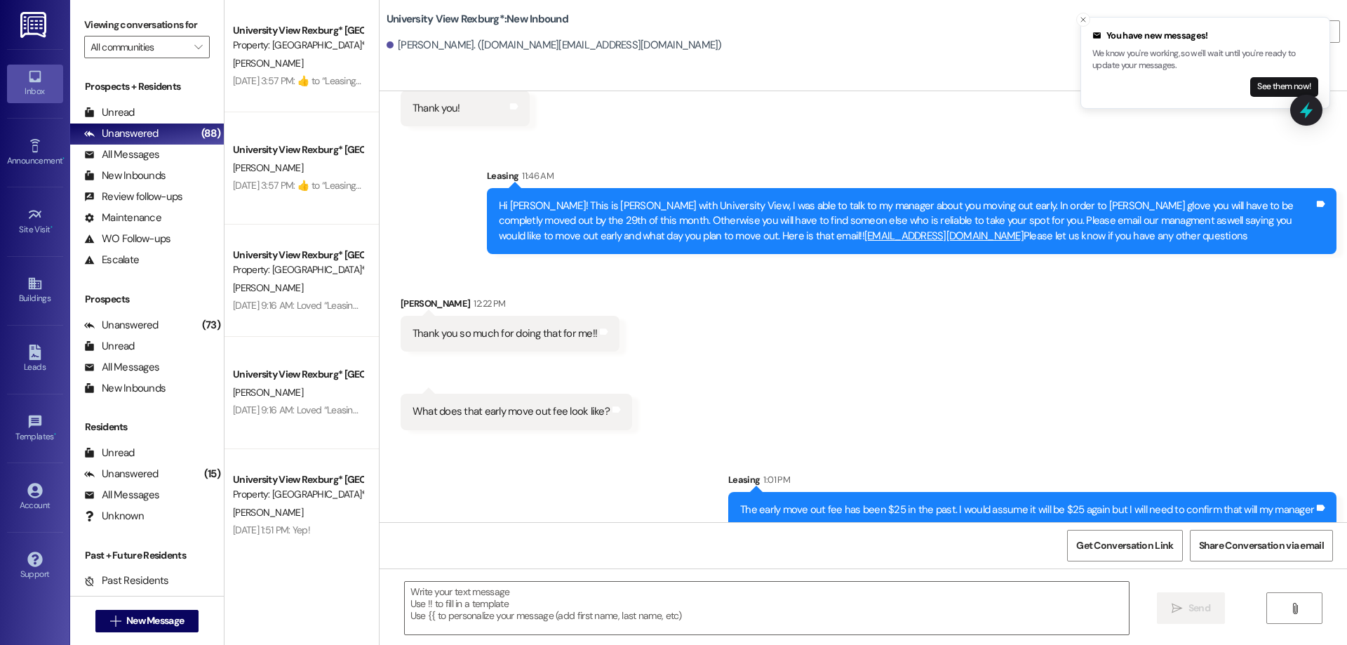
scroll to position [82769, 0]
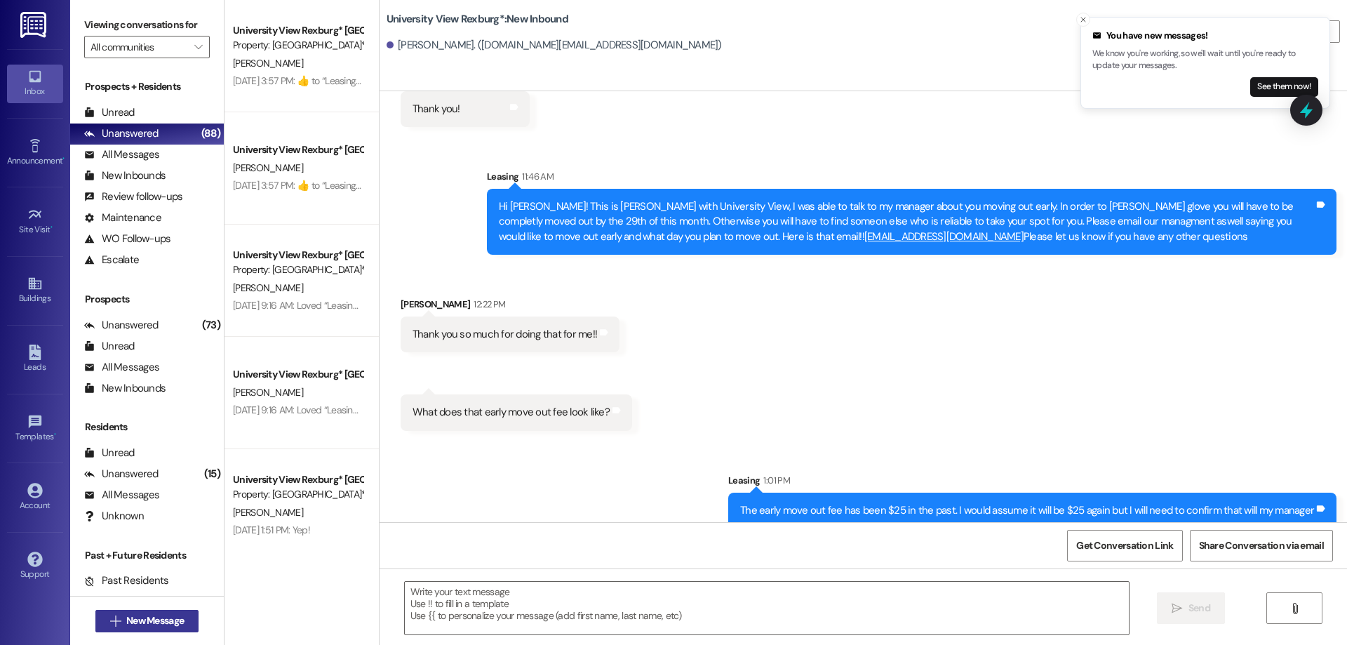
click at [152, 622] on span "New Message" at bounding box center [155, 620] width 58 height 15
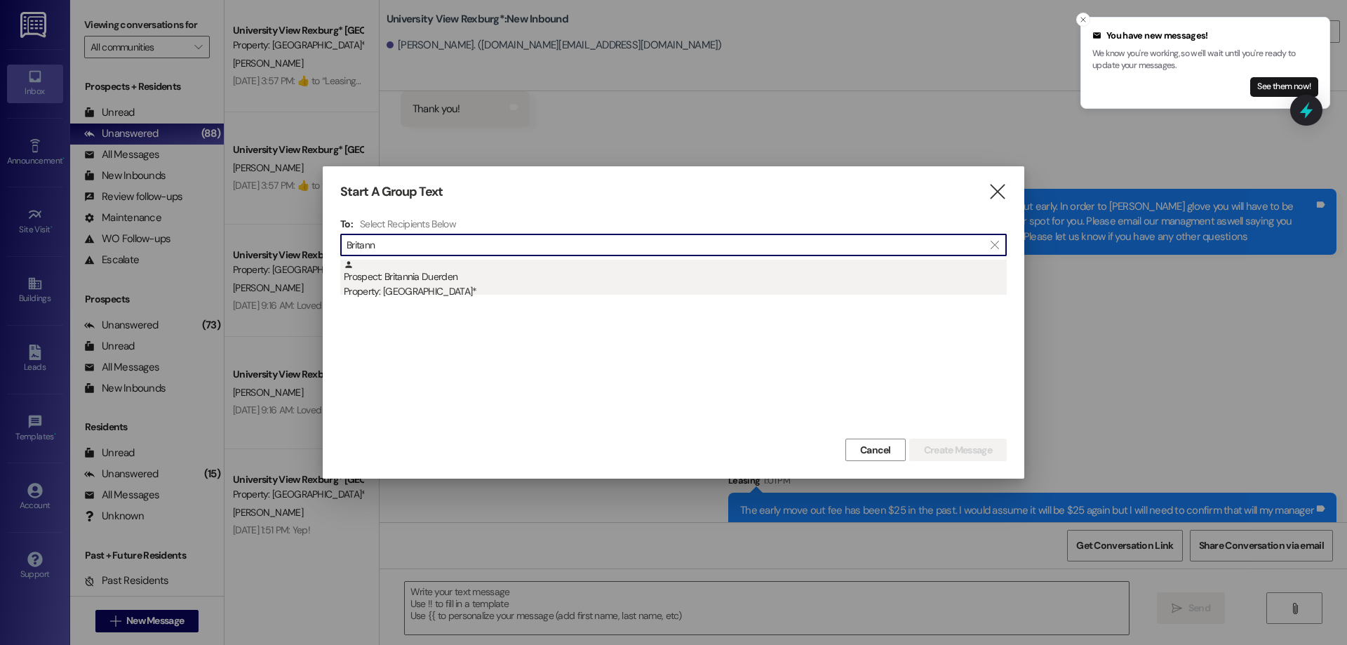
type input "Britann"
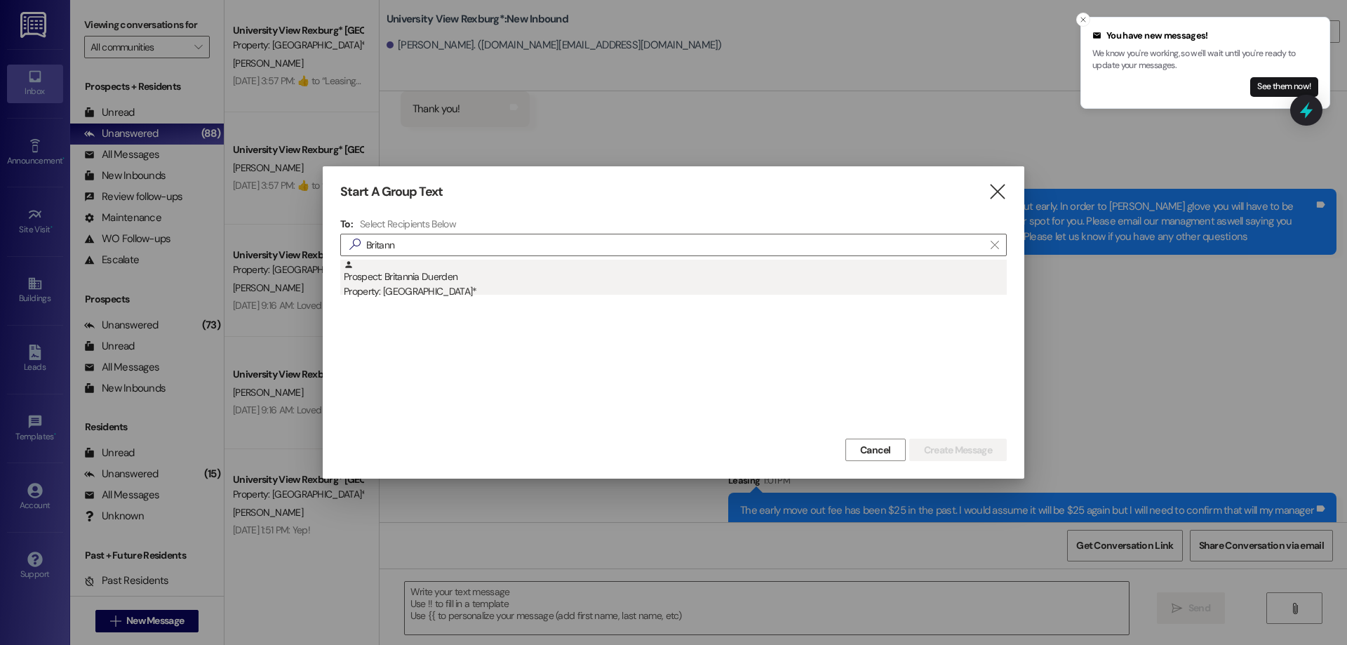
click at [429, 284] on div "Property: [GEOGRAPHIC_DATA]*" at bounding box center [675, 291] width 663 height 15
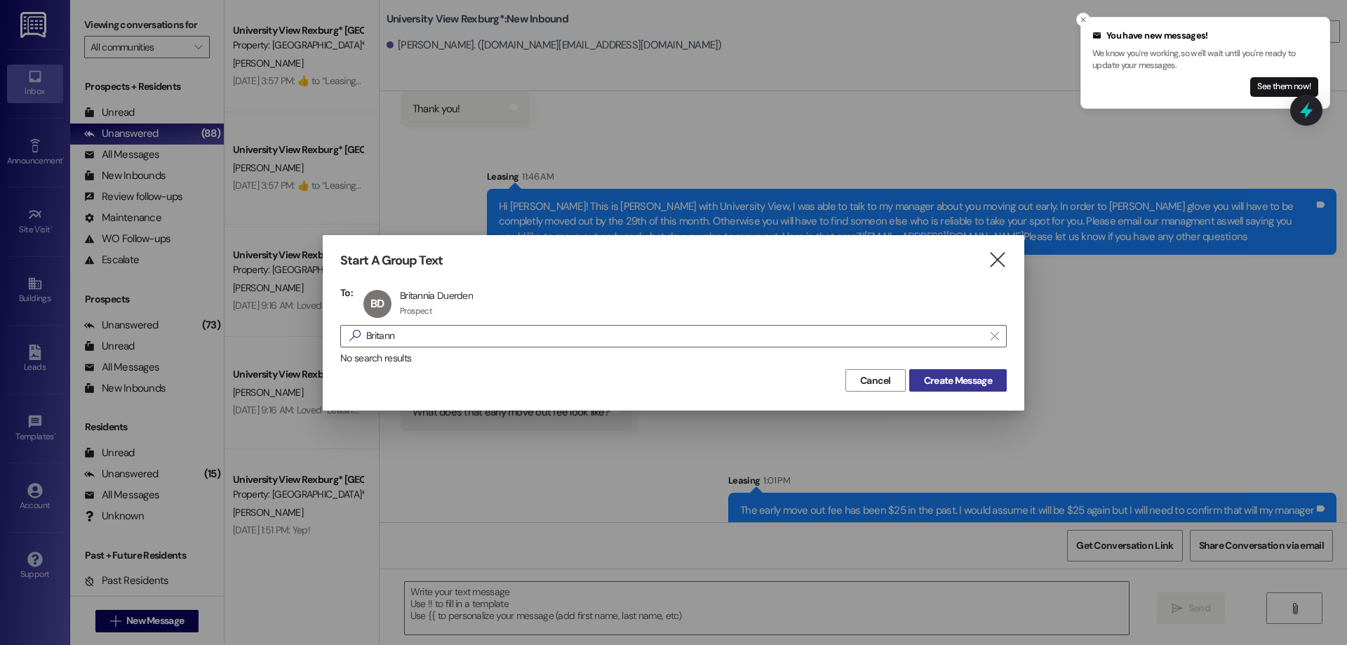
click at [942, 379] on span "Create Message" at bounding box center [958, 380] width 68 height 15
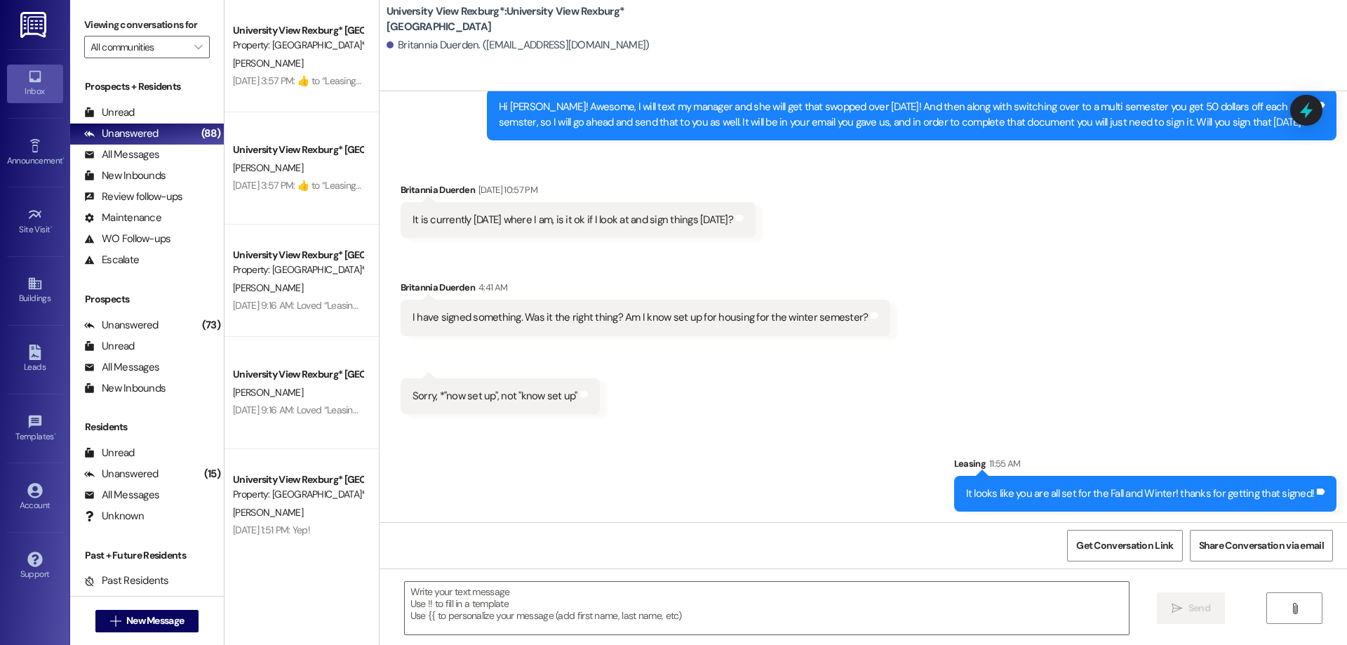
scroll to position [2544, 0]
click at [539, 594] on textarea at bounding box center [767, 608] width 724 height 53
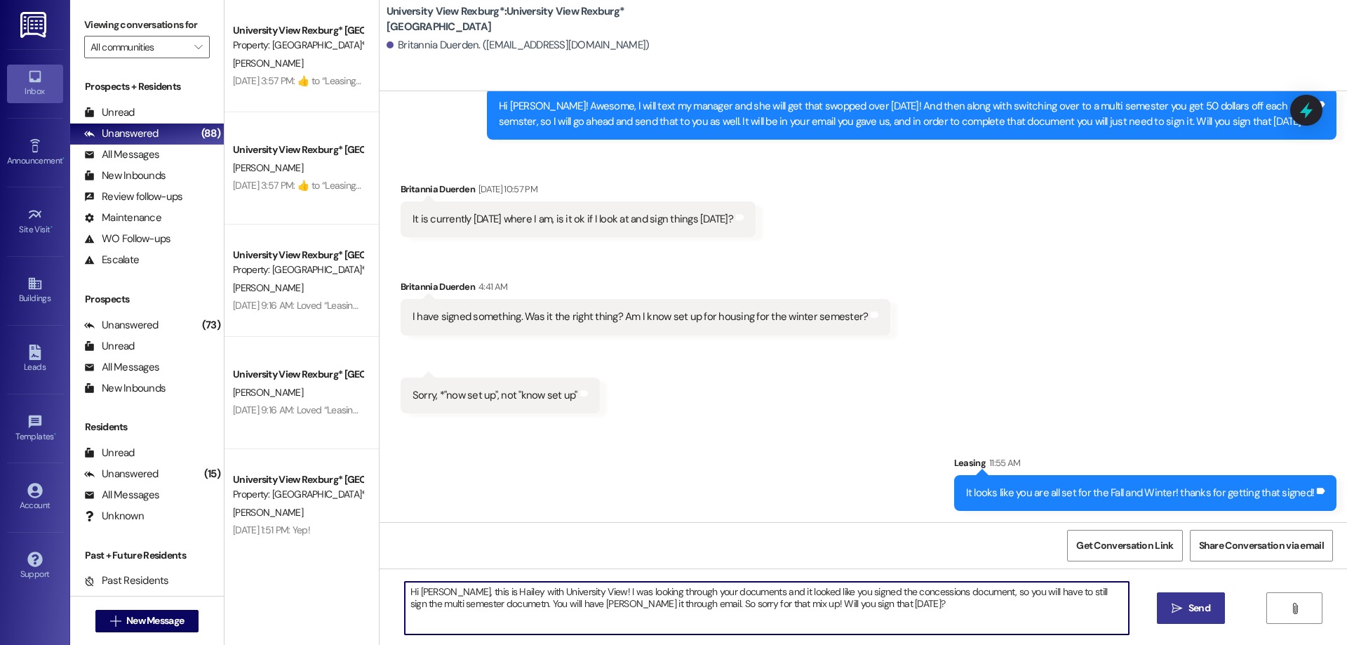
click at [795, 591] on textarea "Hi [PERSON_NAME], this is Hailey with University View! I was looking through yo…" at bounding box center [767, 608] width 724 height 53
click at [484, 606] on textarea "Hi [PERSON_NAME], this is Hailey with University View! I was looking through yo…" at bounding box center [767, 608] width 724 height 53
click at [559, 603] on textarea "Hi [PERSON_NAME], this is Hailey with University View! I was looking through yo…" at bounding box center [767, 608] width 724 height 53
click at [491, 605] on textarea "Hi [PERSON_NAME], this is Hailey with University View! I was looking through yo…" at bounding box center [767, 608] width 724 height 53
click at [484, 602] on textarea "Hi [PERSON_NAME], this is Hailey with University View! I was looking through yo…" at bounding box center [767, 608] width 724 height 53
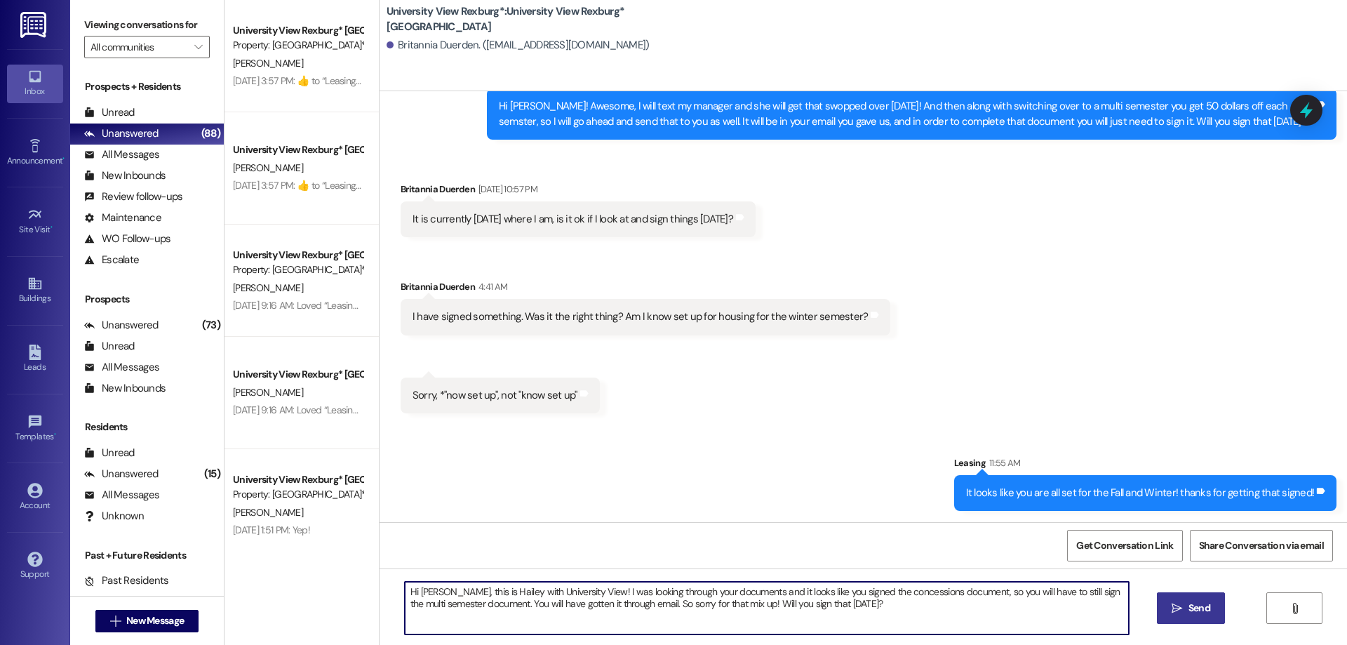
click at [488, 604] on textarea "Hi [PERSON_NAME], this is Hailey with University View! I was looking through yo…" at bounding box center [767, 608] width 724 height 53
click at [444, 616] on textarea "Hi [PERSON_NAME], this is Hailey with University View! I was looking through yo…" at bounding box center [767, 608] width 724 height 53
drag, startPoint x: 399, startPoint y: 592, endPoint x: 650, endPoint y: 626, distance: 254.2
click at [650, 626] on textarea "Hi [PERSON_NAME], this is Hailey with University View! I was looking through yo…" at bounding box center [767, 608] width 724 height 53
type textarea "Hi [PERSON_NAME], this is Hailey with University View! I was looking through yo…"
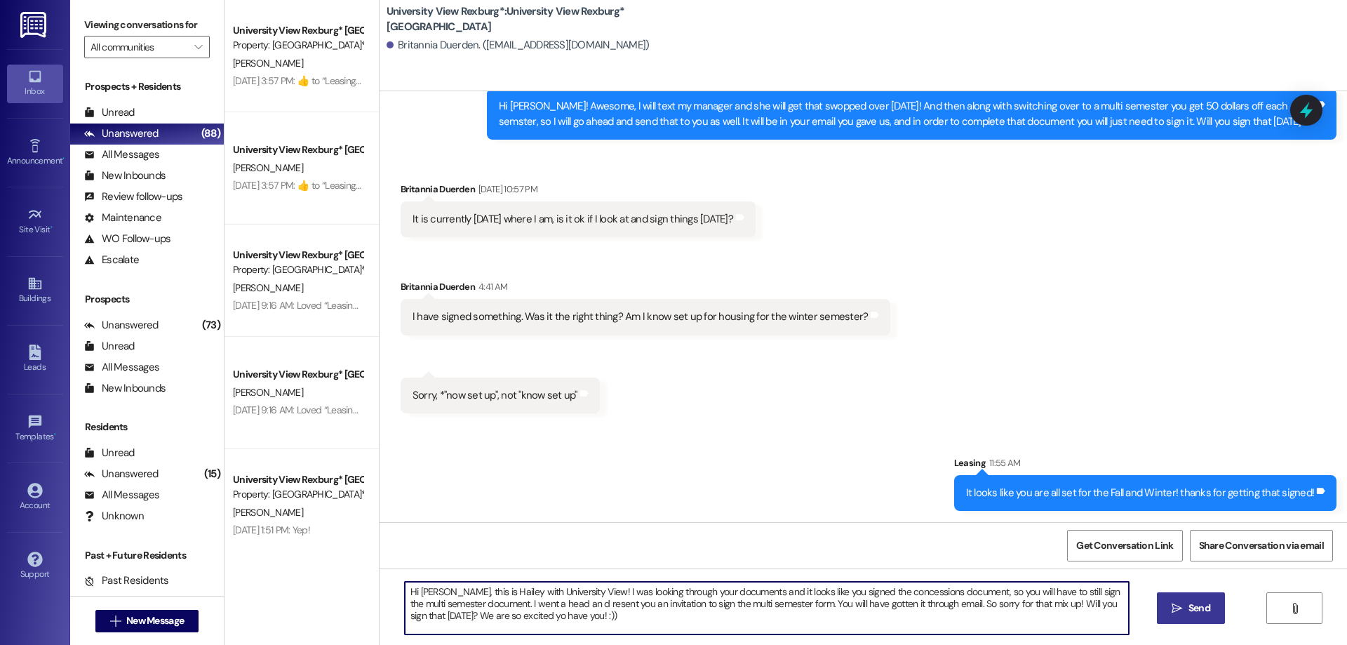
click at [1196, 597] on button " Send" at bounding box center [1191, 608] width 68 height 32
